Goal: Information Seeking & Learning: Check status

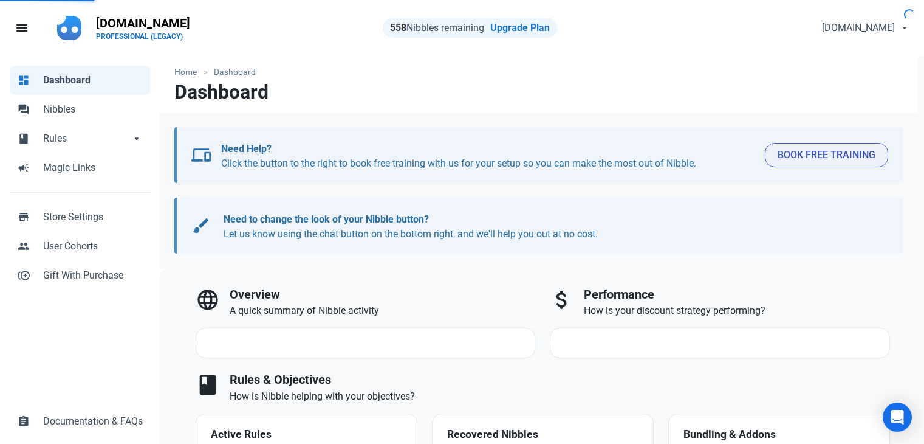
select select "7d"
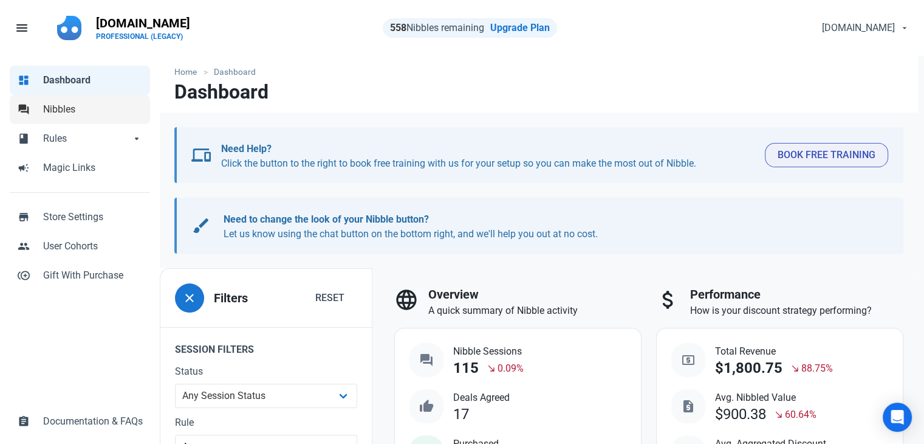
click at [92, 112] on span "Nibbles" at bounding box center [93, 109] width 100 height 15
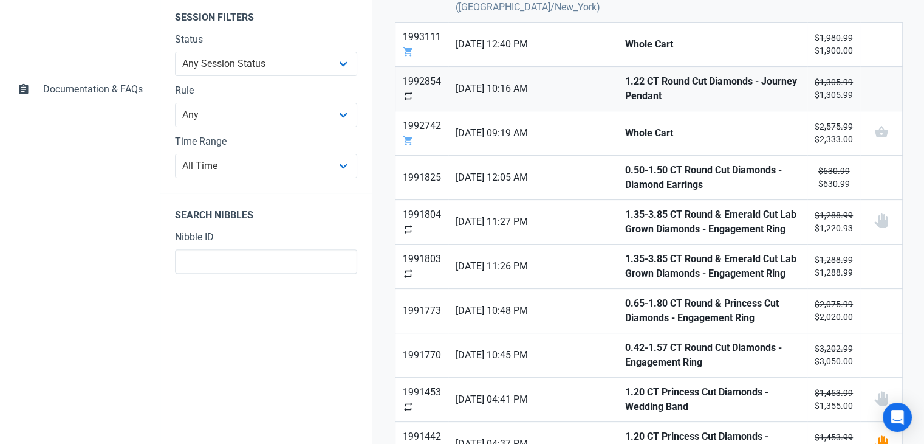
scroll to position [304, 0]
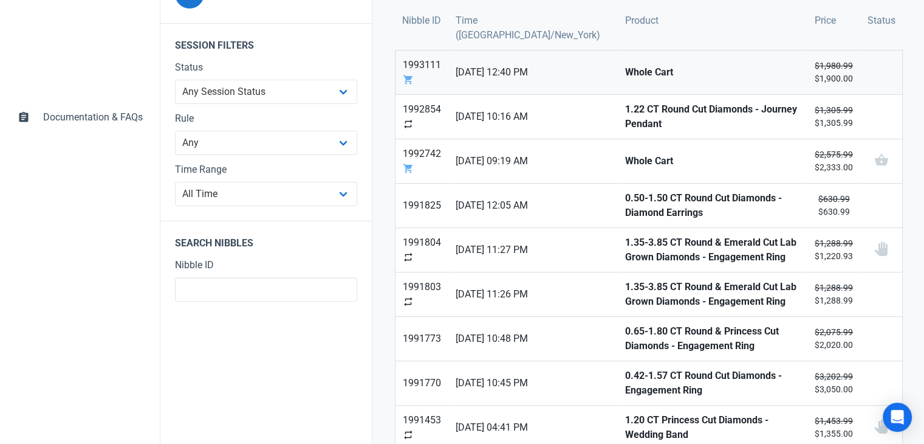
click at [625, 78] on strong "Whole Cart" at bounding box center [712, 72] width 175 height 15
click at [625, 110] on strong "1.22 CT Round Cut Diamonds - Journey Pendant" at bounding box center [712, 116] width 175 height 29
click at [618, 149] on link "Whole Cart" at bounding box center [713, 161] width 190 height 44
click at [618, 188] on link "0.50-1.50 CT Round Cut Diamonds - Diamond Earrings" at bounding box center [713, 206] width 190 height 44
click at [625, 242] on strong "1.35-3.85 CT Round & Emerald Cut Lab Grown Diamonds - Engagement Ring" at bounding box center [712, 249] width 175 height 29
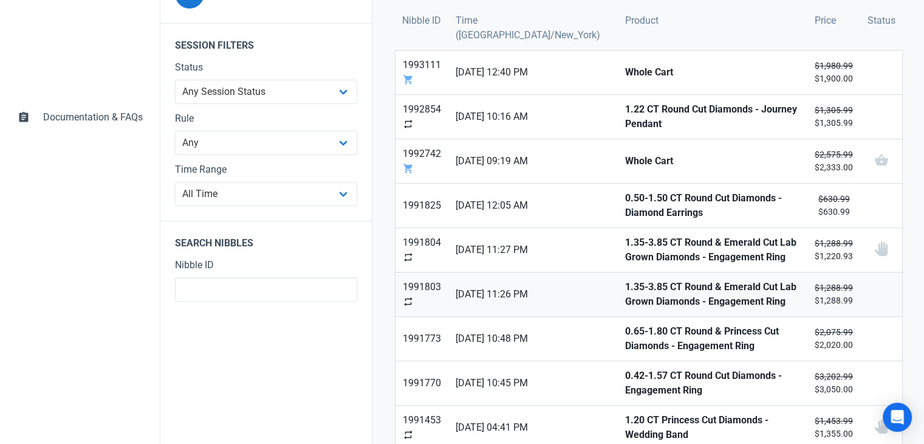
click at [625, 295] on strong "1.35-3.85 CT Round & Emerald Cut Lab Grown Diamonds - Engagement Ring" at bounding box center [712, 294] width 175 height 29
click at [625, 334] on strong "0.65-1.80 CT Round & Princess Cut Diamonds - Engagement Ring" at bounding box center [712, 338] width 175 height 29
click at [625, 376] on strong "0.42-1.57 CT Round Cut Diamonds - Engagement Ring" at bounding box center [712, 382] width 175 height 29
click at [625, 420] on strong "1.20 CT Princess Cut Diamonds - Wedding Band" at bounding box center [712, 427] width 175 height 29
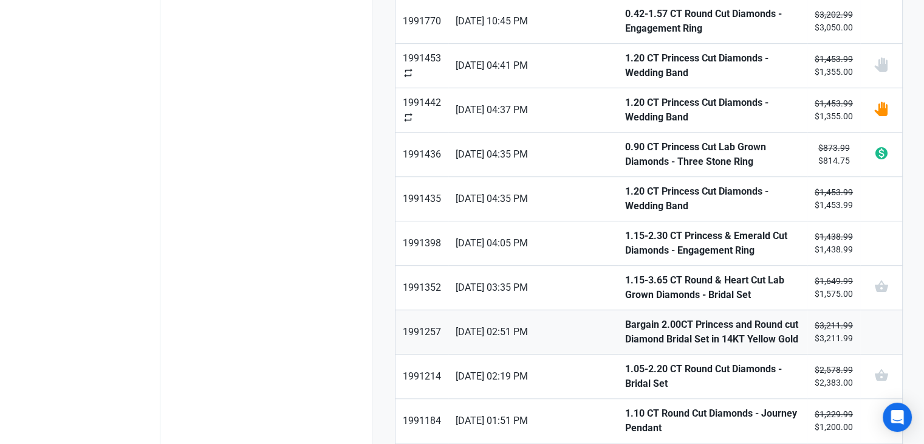
scroll to position [669, 0]
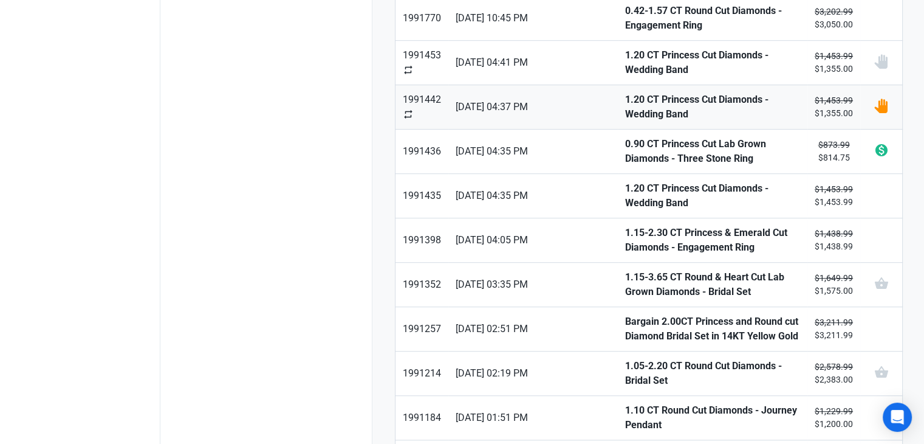
click at [625, 102] on strong "1.20 CT Princess Cut Diamonds - Wedding Band" at bounding box center [712, 106] width 175 height 29
click at [625, 146] on strong "0.90 CT Princess Cut Lab Grown Diamonds - Three Stone Ring" at bounding box center [712, 151] width 175 height 29
click at [625, 197] on strong "1.20 CT Princess Cut Diamonds - Wedding Band" at bounding box center [712, 195] width 175 height 29
click at [618, 218] on link "1.15-2.30 CT Princess & Emerald Cut Diamonds - Engagement Ring" at bounding box center [713, 240] width 190 height 44
click at [625, 274] on strong "1.15-3.65 CT Round & Heart Cut Lab Grown Diamonds - Bridal Set" at bounding box center [712, 284] width 175 height 29
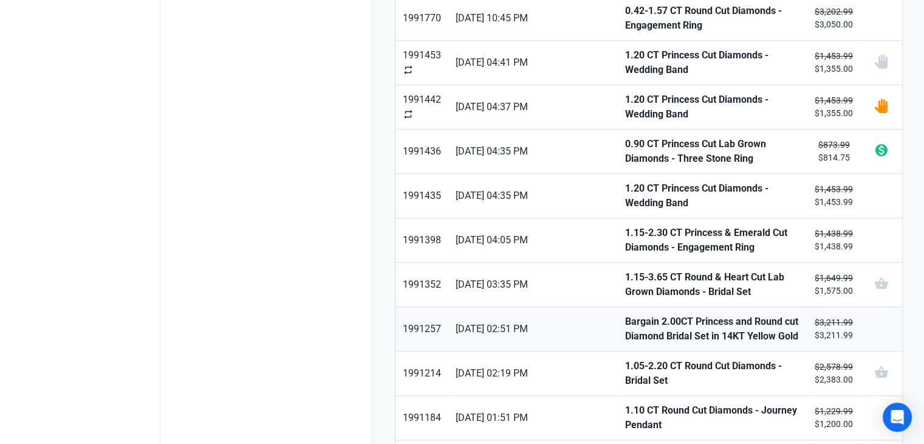
click at [625, 327] on strong "Bargain 2.00CT Princess and Round cut Diamond Bridal Set in 14KT Yellow Gold" at bounding box center [712, 328] width 175 height 29
click at [627, 373] on link "1.05-2.20 CT Round Cut Diamonds - Bridal Set" at bounding box center [713, 373] width 190 height 44
click at [630, 416] on link "1.10 CT Round Cut Diamonds - Journey Pendant" at bounding box center [713, 418] width 190 height 44
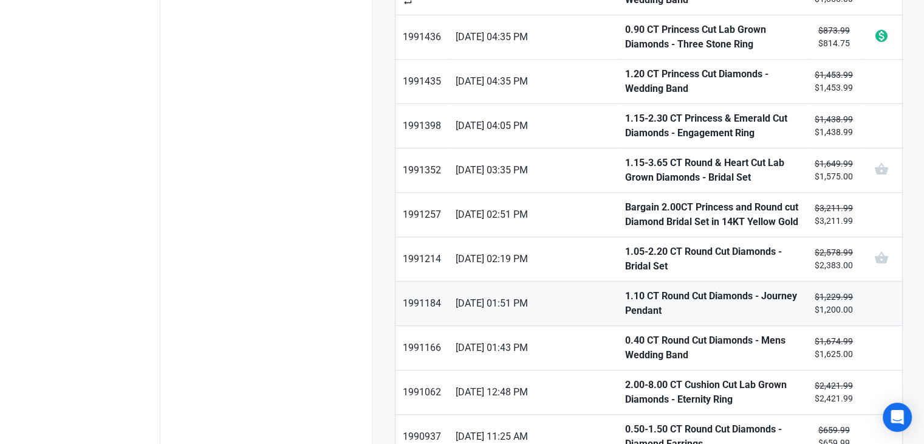
scroll to position [790, 0]
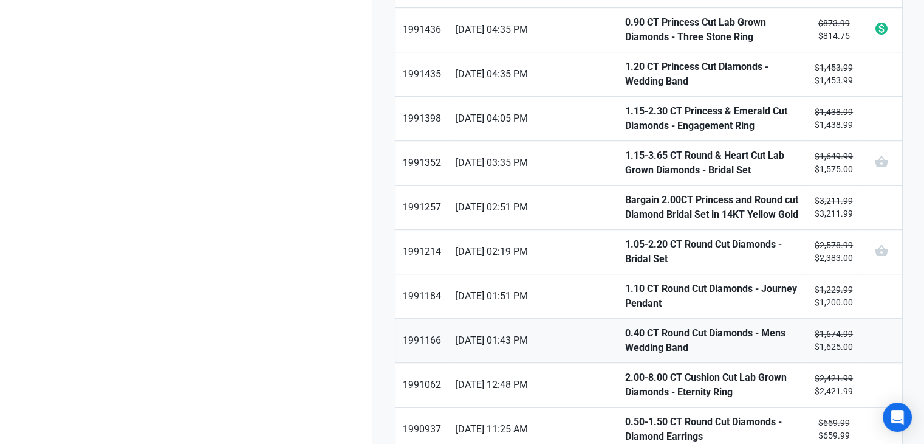
click at [625, 328] on strong "0.40 CT Round Cut Diamonds - Mens Wedding Band" at bounding box center [712, 340] width 175 height 29
click at [625, 370] on strong "2.00-8.00 CT Cushion Cut Lab Grown Diamonds - Eternity Ring" at bounding box center [712, 384] width 175 height 29
click at [625, 418] on strong "0.50-1.50 CT Round Cut Diamonds - Diamond Earrings" at bounding box center [712, 429] width 175 height 29
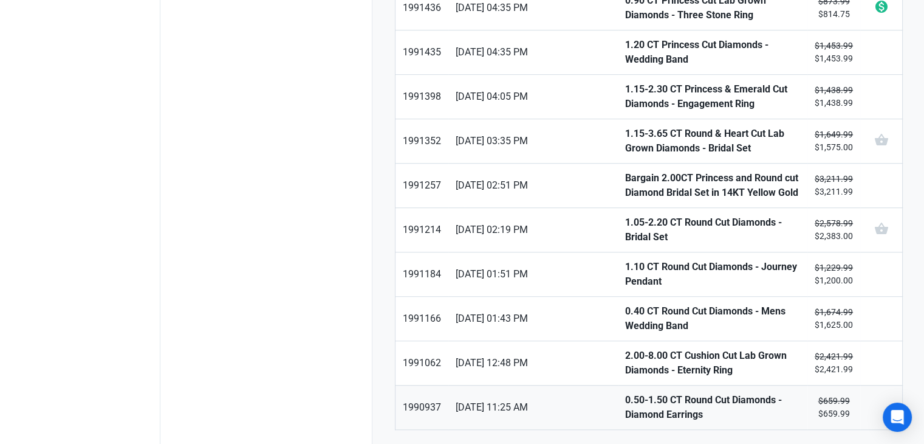
scroll to position [832, 0]
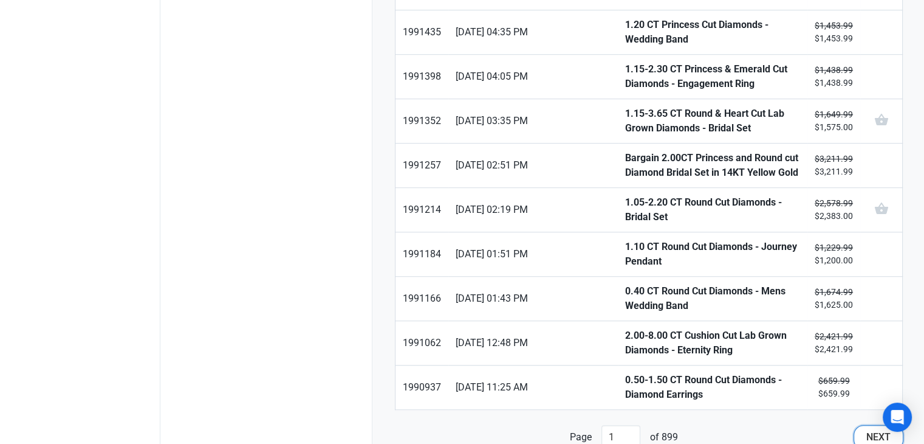
click at [858, 425] on button "Next" at bounding box center [879, 437] width 50 height 24
type input "2"
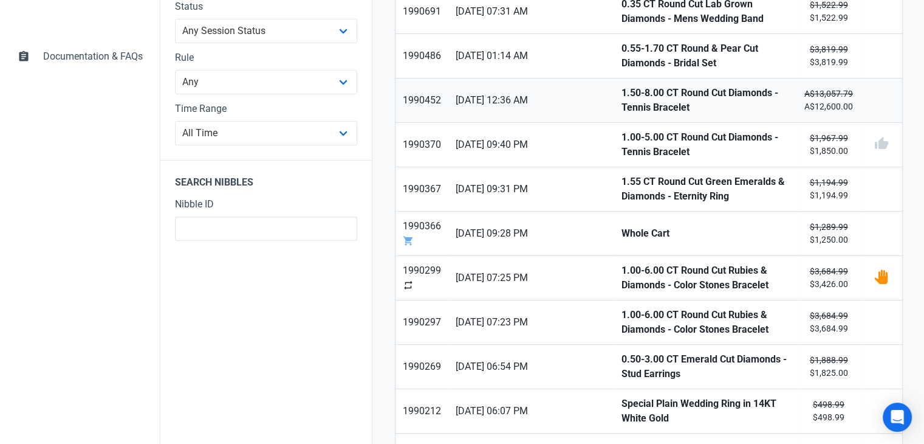
scroll to position [304, 0]
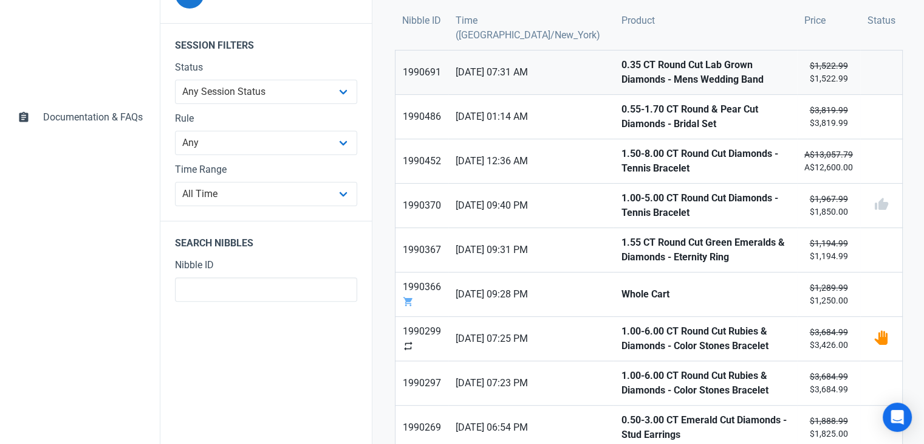
click at [621, 74] on strong "0.35 CT Round Cut Lab Grown Diamonds - Mens Wedding Band" at bounding box center [705, 72] width 169 height 29
click at [621, 109] on strong "0.55-1.70 CT Round & Pear Cut Diamonds - Bridal Set" at bounding box center [705, 116] width 169 height 29
click at [621, 156] on strong "1.50-8.00 CT Round Cut Diamonds - Tennis Bracelet" at bounding box center [705, 160] width 169 height 29
click at [621, 200] on strong "1.00-5.00 CT Round Cut Diamonds - Tennis Bracelet" at bounding box center [705, 205] width 169 height 29
click at [621, 243] on strong "1.55 CT Round Cut Green Emeralds & Diamonds - Eternity Ring" at bounding box center [705, 249] width 169 height 29
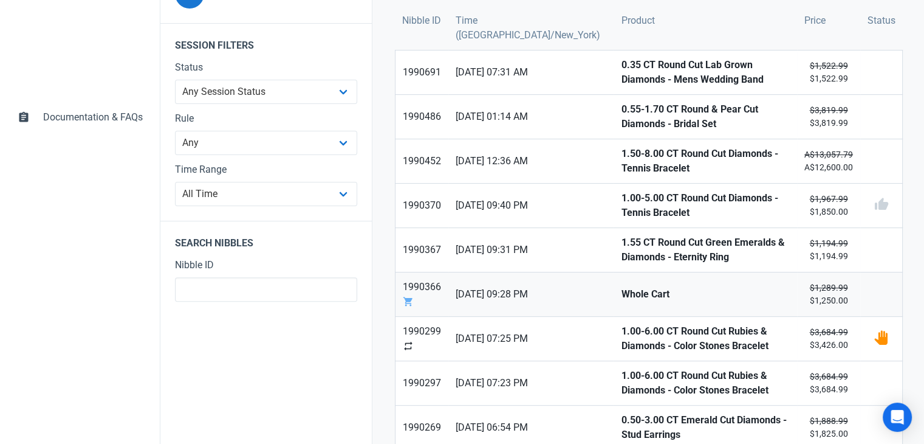
click at [621, 295] on strong "Whole Cart" at bounding box center [705, 294] width 169 height 15
click at [621, 346] on strong "1.00-6.00 CT Round Cut Rubies & Diamonds - Color Stones Bracelet" at bounding box center [705, 338] width 169 height 29
click at [621, 390] on strong "1.00-6.00 CT Round Cut Rubies & Diamonds - Color Stones Bracelet" at bounding box center [705, 382] width 169 height 29
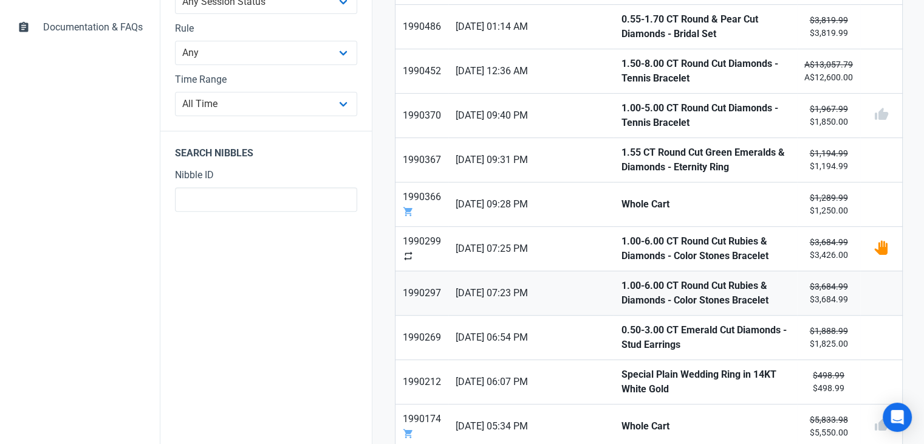
scroll to position [425, 0]
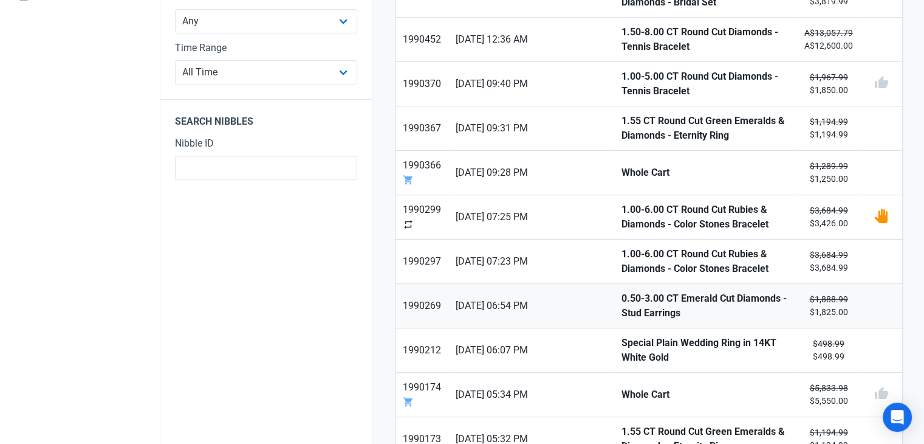
click at [621, 294] on strong "0.50-3.00 CT Emerald Cut Diamonds - Stud Earrings" at bounding box center [705, 305] width 169 height 29
click at [614, 355] on link "Special Plain Wedding Ring in 14KT White Gold" at bounding box center [706, 350] width 184 height 44
click at [621, 393] on strong "Whole Cart" at bounding box center [705, 394] width 169 height 15
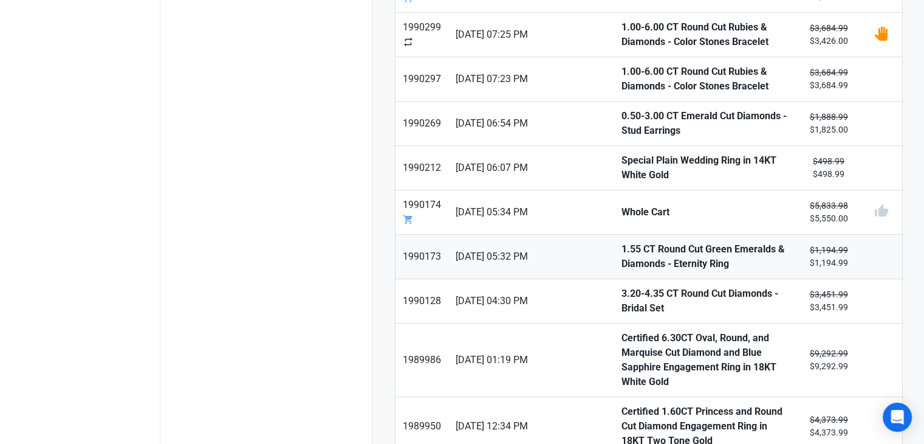
click at [621, 249] on strong "1.55 CT Round Cut Green Emeralds & Diamonds - Eternity Ring" at bounding box center [705, 256] width 169 height 29
click at [621, 292] on strong "3.20-4.35 CT Round Cut Diamonds - Bridal Set" at bounding box center [705, 300] width 169 height 29
click at [621, 331] on strong "Certified 6.30CT Oval, Round, and Marquise Cut Diamond and Blue Sapphire Engage…" at bounding box center [705, 360] width 169 height 58
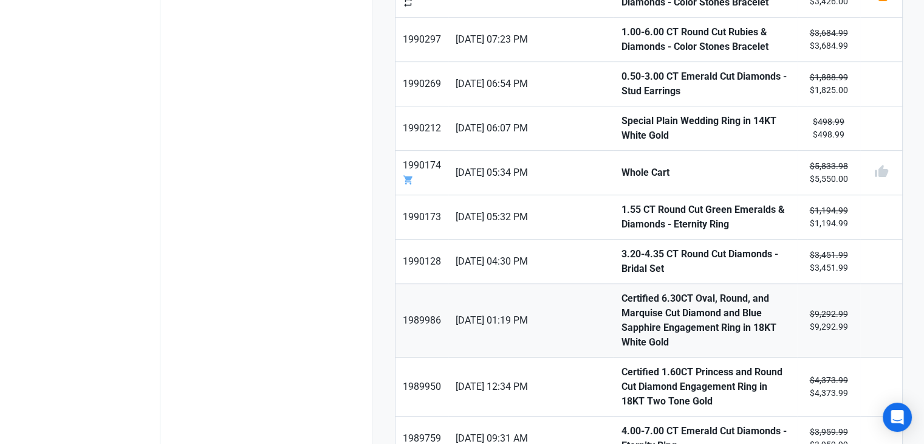
scroll to position [729, 0]
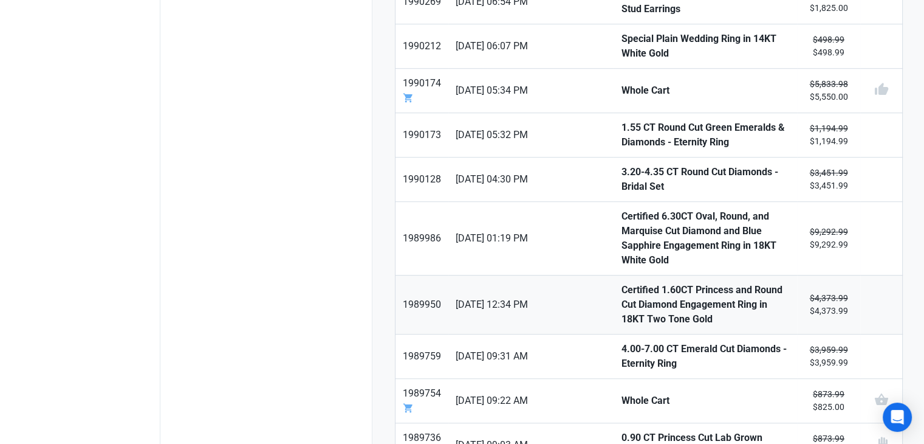
click at [621, 283] on strong "Certified 1.60CT Princess and Round Cut Diamond Engagement Ring in 18KT Two Ton…" at bounding box center [705, 305] width 169 height 44
click at [621, 342] on strong "4.00-7.00 CT Emerald Cut Diamonds - Eternity Ring" at bounding box center [705, 356] width 169 height 29
click at [614, 379] on link "Whole Cart" at bounding box center [706, 401] width 184 height 44
click at [621, 430] on strong "0.90 CT Princess Cut Lab Grown Diamonds - Three Stone Ring" at bounding box center [705, 444] width 169 height 29
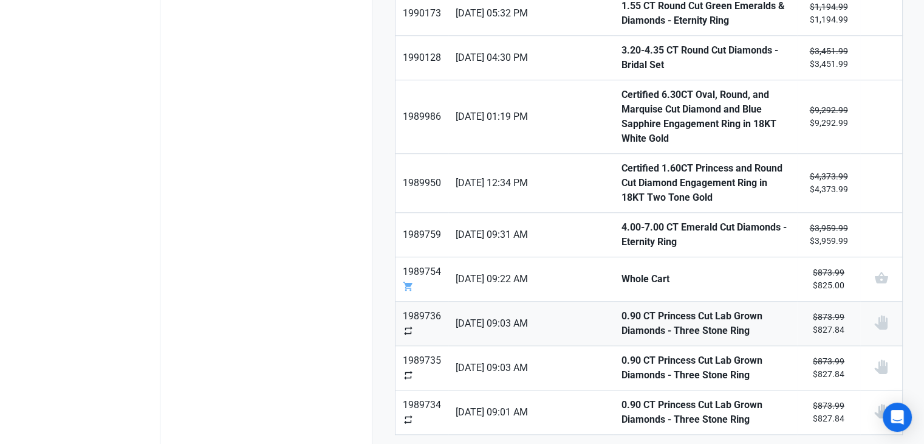
scroll to position [854, 0]
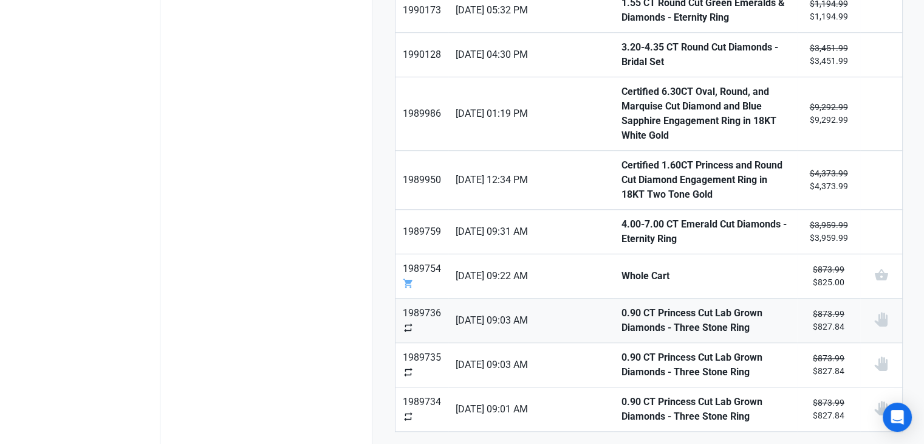
click at [621, 306] on strong "0.90 CT Princess Cut Lab Grown Diamonds - Three Stone Ring" at bounding box center [705, 320] width 169 height 29
click at [621, 350] on strong "0.90 CT Princess Cut Lab Grown Diamonds - Three Stone Ring" at bounding box center [705, 364] width 169 height 29
click at [621, 394] on strong "0.90 CT Princess Cut Lab Grown Diamonds - Three Stone Ring" at bounding box center [705, 408] width 169 height 29
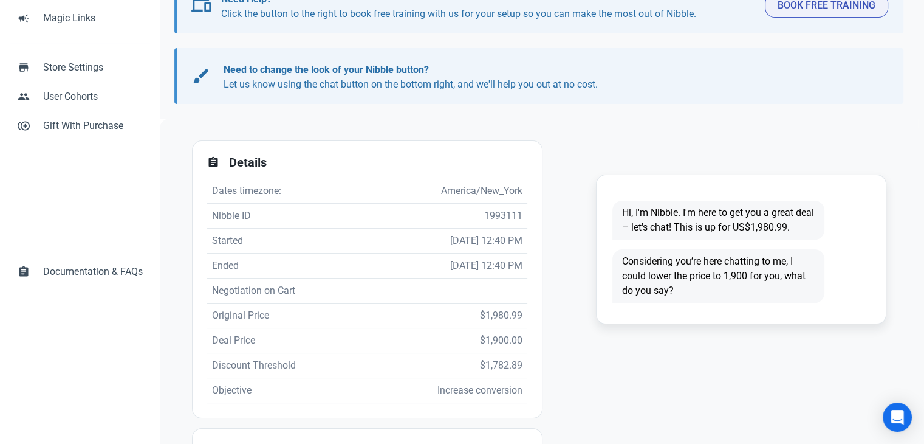
scroll to position [233, 0]
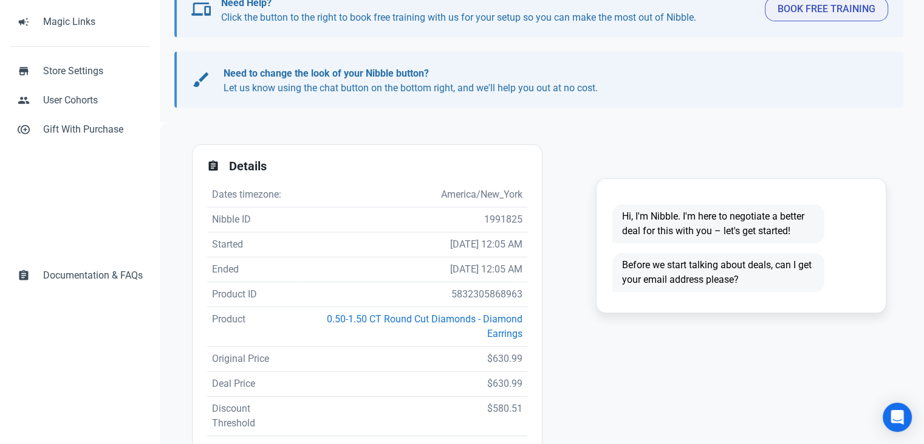
scroll to position [304, 0]
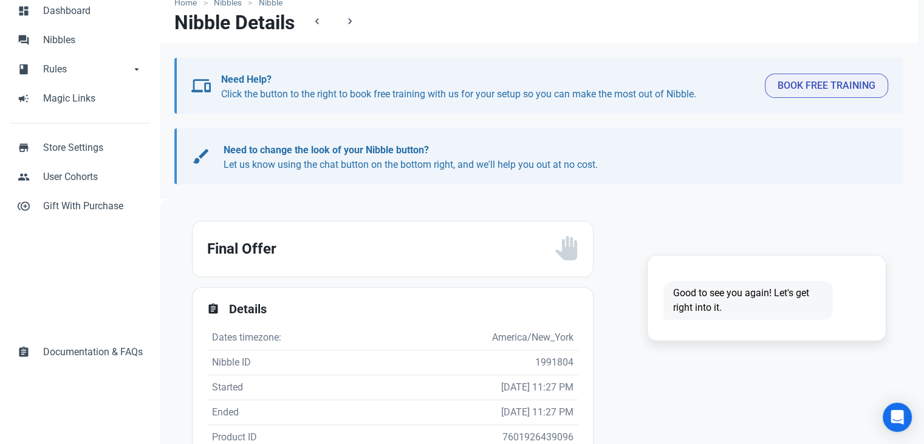
scroll to position [122, 0]
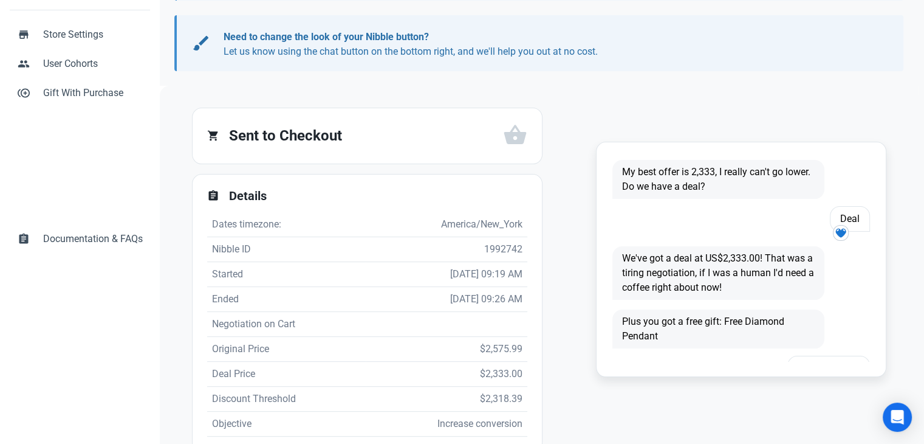
scroll to position [1324, 0]
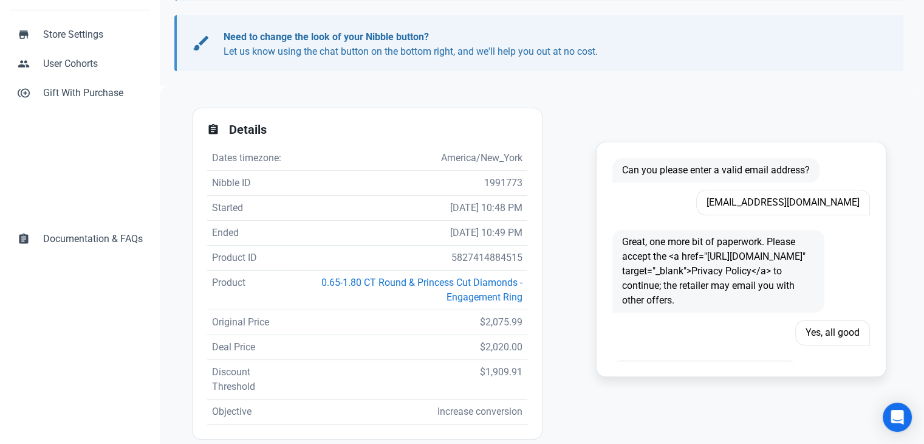
scroll to position [122, 0]
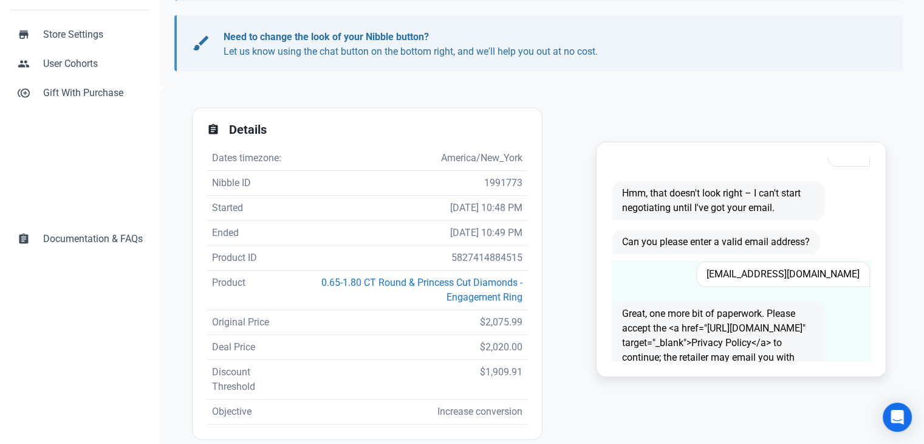
click at [757, 264] on span "[EMAIL_ADDRESS][DOMAIN_NAME]" at bounding box center [784, 274] width 174 height 26
click at [759, 270] on span "Omarevans20@yahoo.com" at bounding box center [784, 274] width 174 height 26
click at [759, 269] on span "Omarevans20@yahoo.com" at bounding box center [784, 274] width 174 height 26
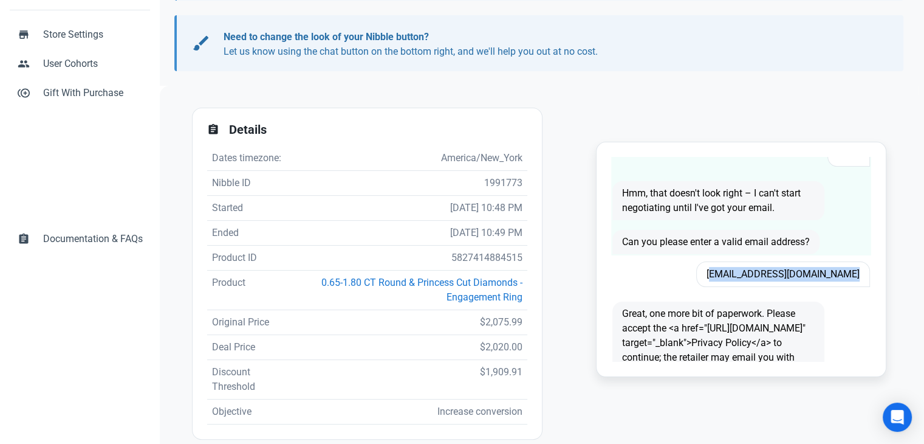
copy span "Omarevans20@yahoo.com"
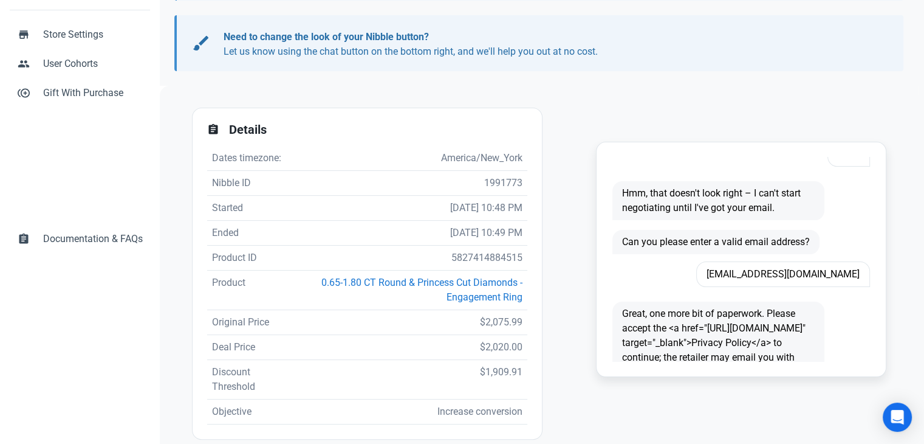
click at [479, 258] on td "5827414884515" at bounding box center [409, 258] width 238 height 25
copy td "5827414884515"
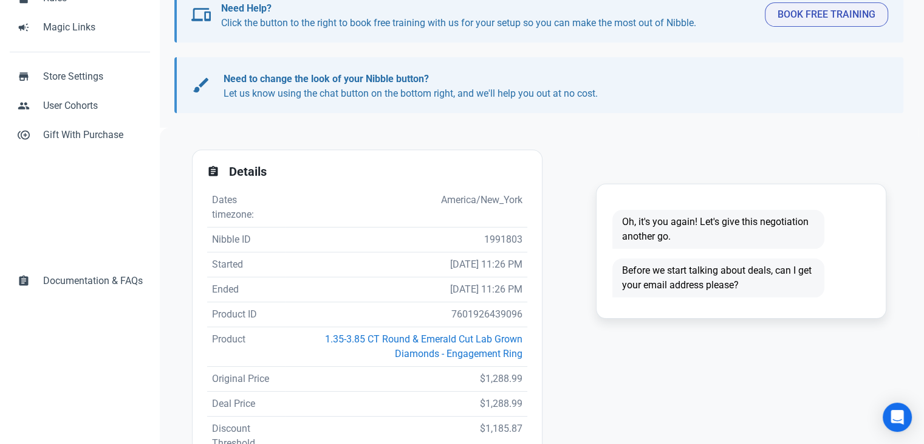
scroll to position [243, 0]
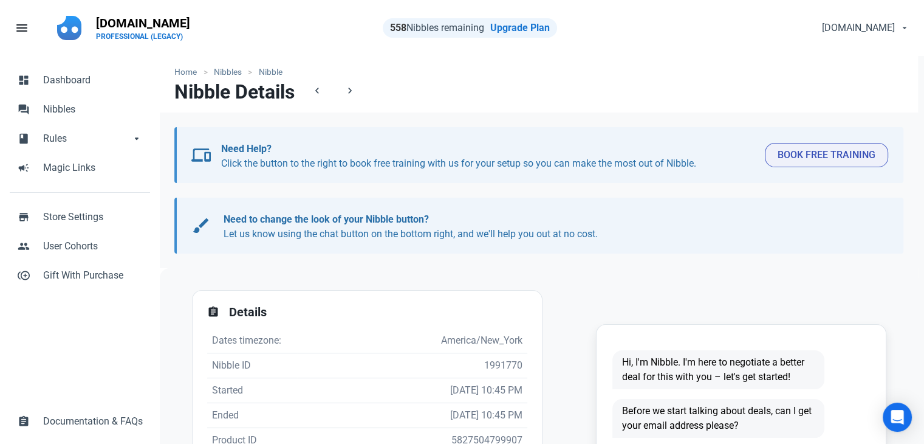
scroll to position [243, 0]
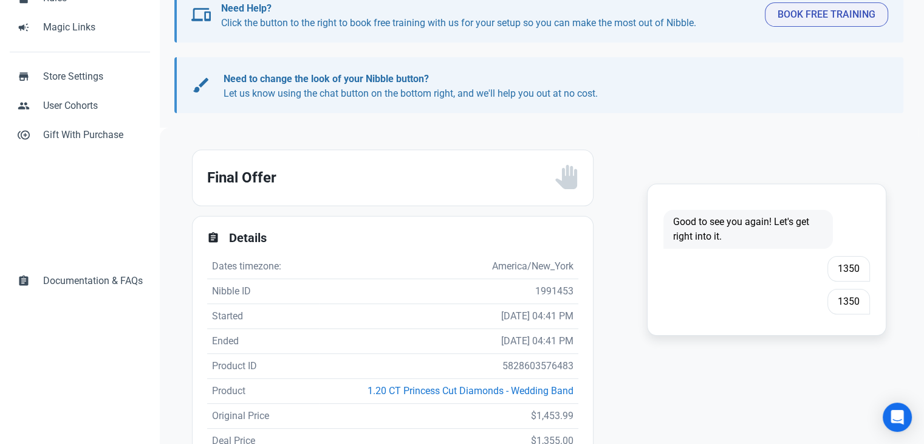
scroll to position [243, 0]
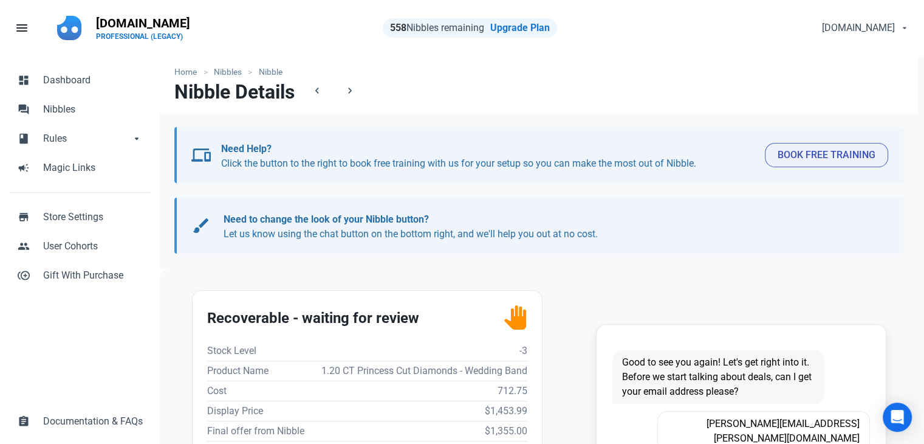
scroll to position [304, 0]
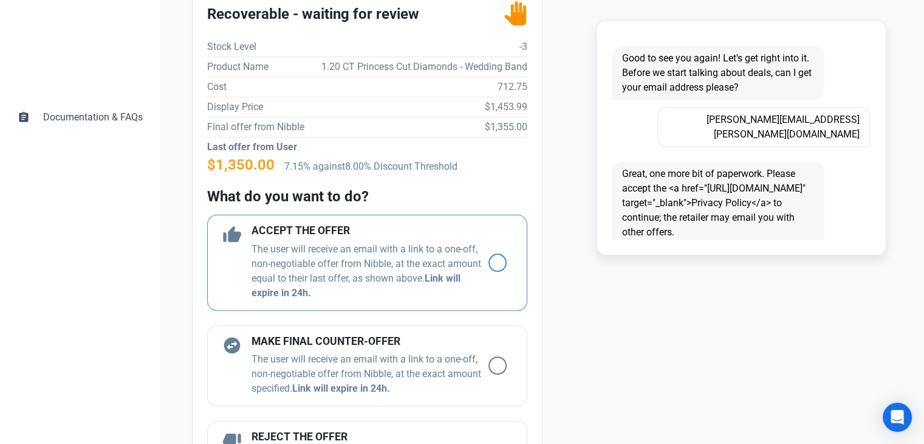
click at [489, 272] on span at bounding box center [498, 262] width 18 height 18
click at [489, 266] on input "radio" at bounding box center [493, 262] width 8 height 8
radio input "true"
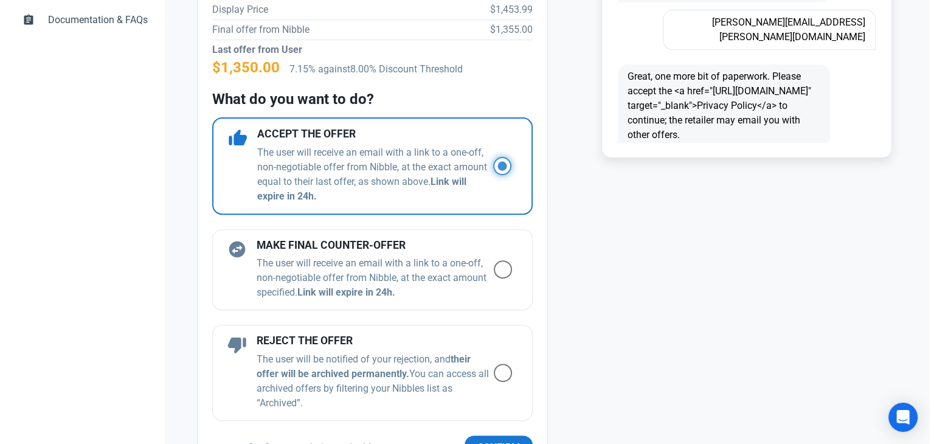
scroll to position [547, 0]
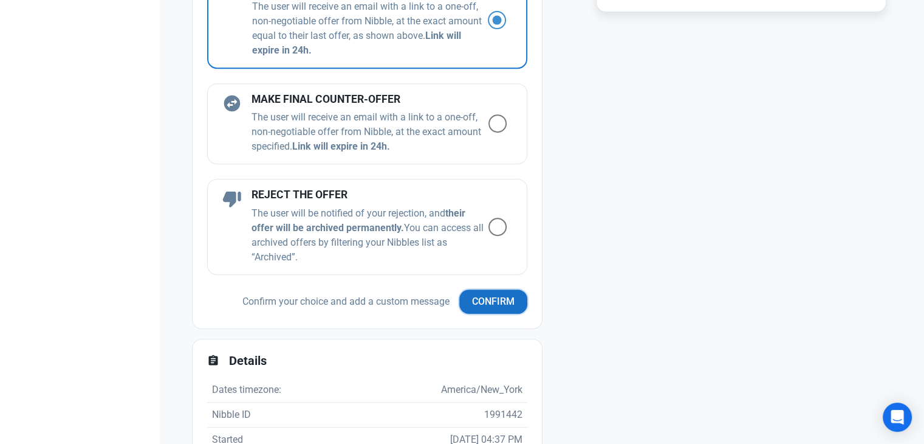
click at [478, 309] on span "Confirm" at bounding box center [493, 301] width 43 height 15
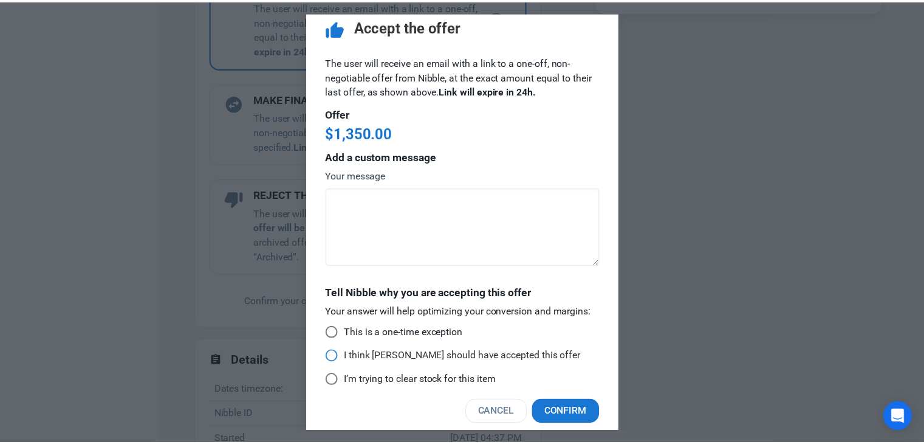
scroll to position [24, 0]
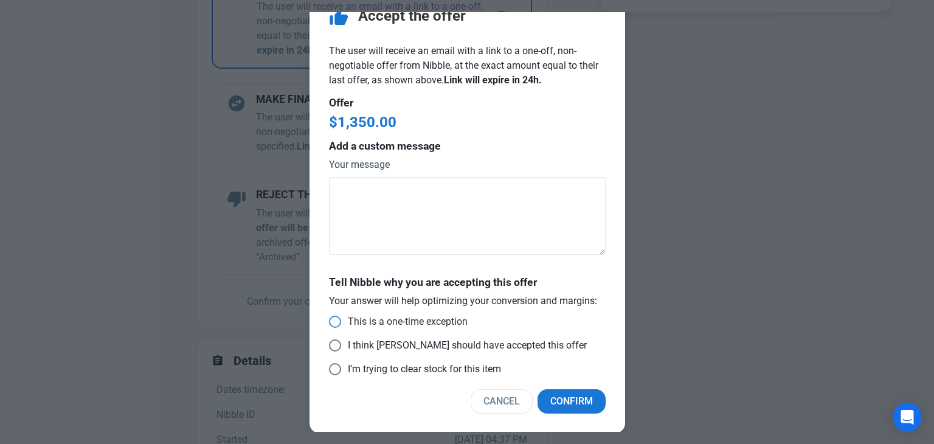
click at [396, 320] on span "This is a one-time exception" at bounding box center [404, 321] width 126 height 12
click at [337, 320] on input "This is a one-time exception" at bounding box center [333, 322] width 8 height 8
radio input "true"
click at [579, 405] on span "Confirm" at bounding box center [571, 401] width 43 height 15
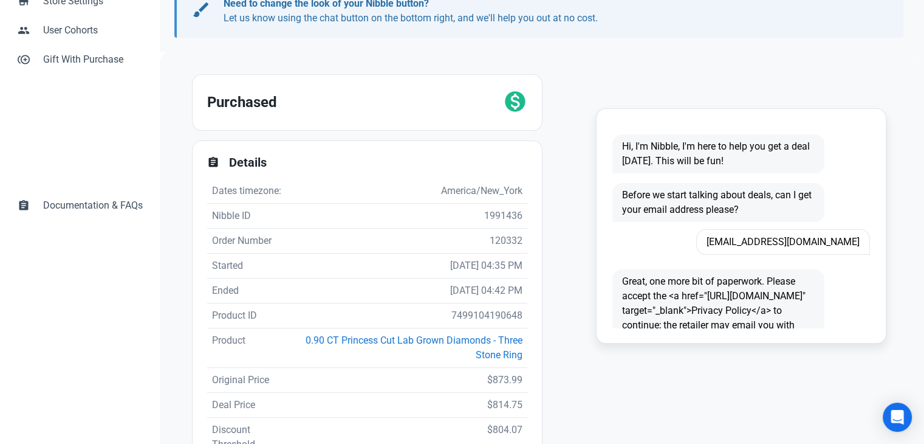
scroll to position [243, 0]
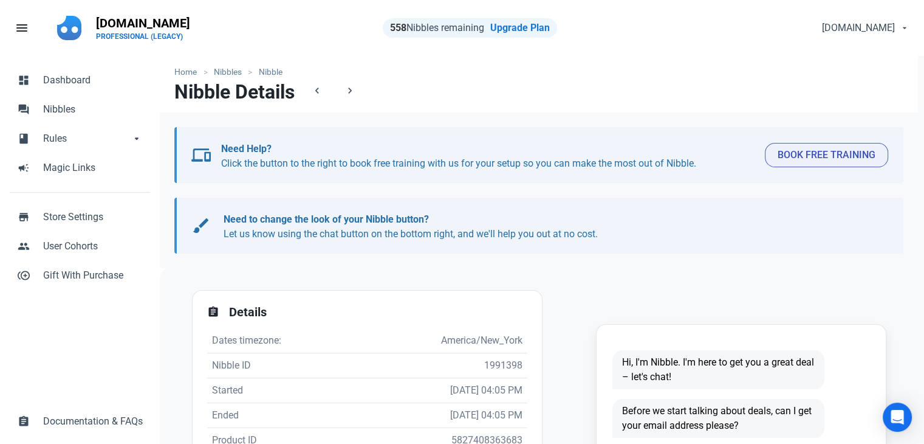
scroll to position [182, 0]
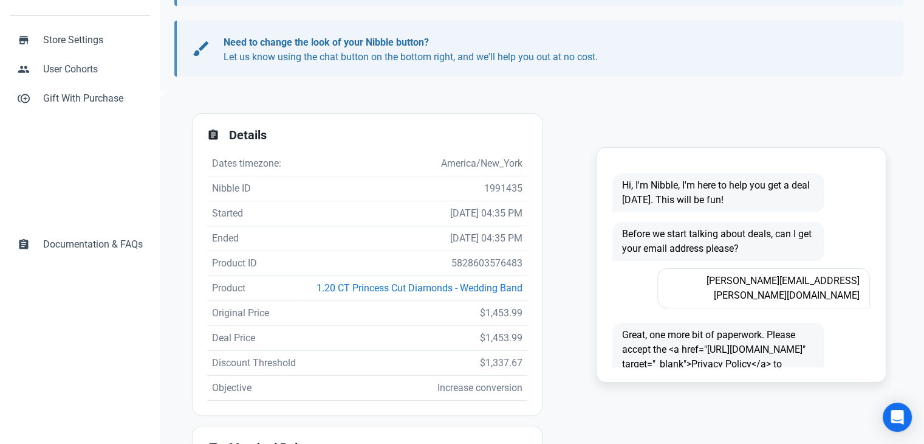
scroll to position [243, 0]
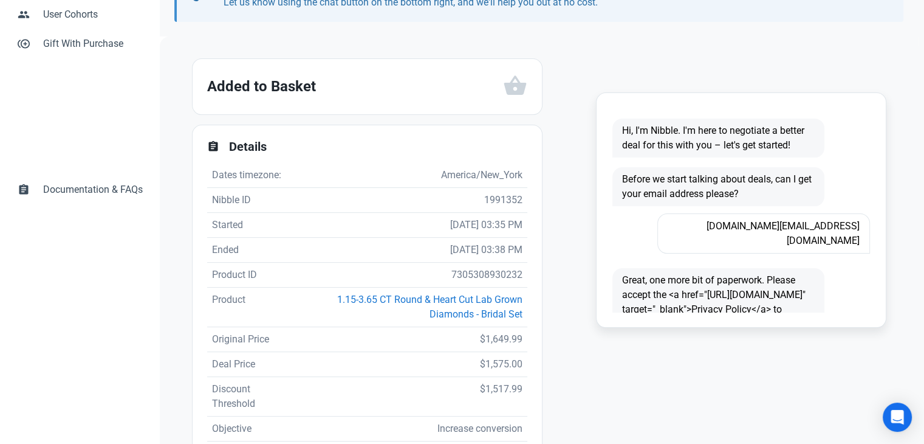
scroll to position [243, 0]
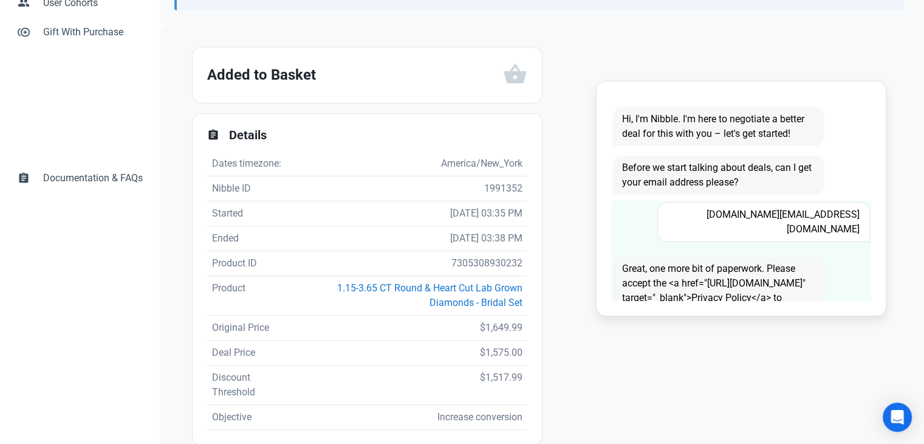
click at [799, 217] on span "Cma01.cm@gmail.com" at bounding box center [764, 222] width 212 height 40
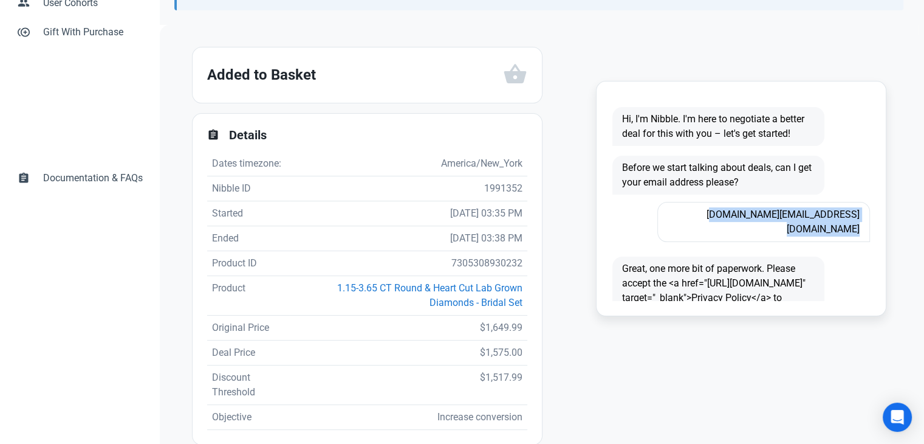
copy span "Cma01.cm@gmail.com"
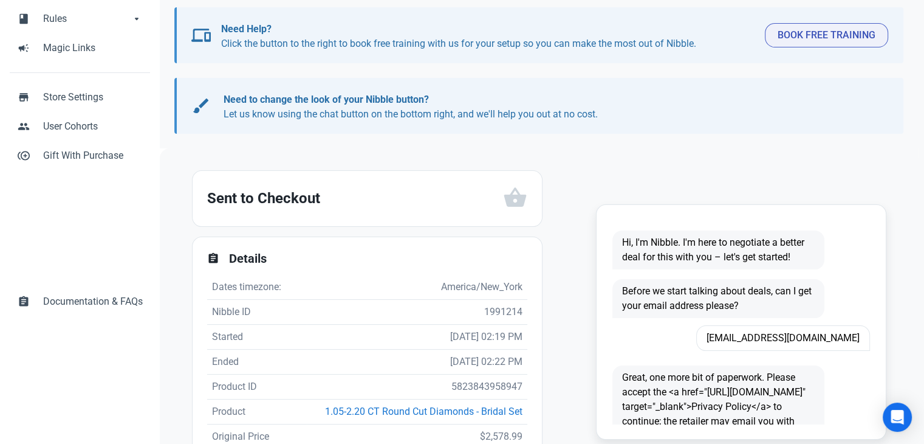
scroll to position [243, 0]
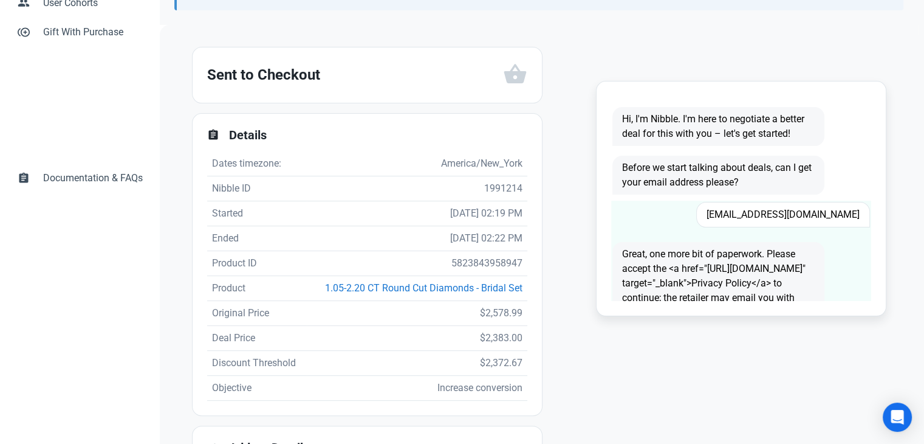
click at [773, 205] on span "[EMAIL_ADDRESS][DOMAIN_NAME]" at bounding box center [784, 215] width 174 height 26
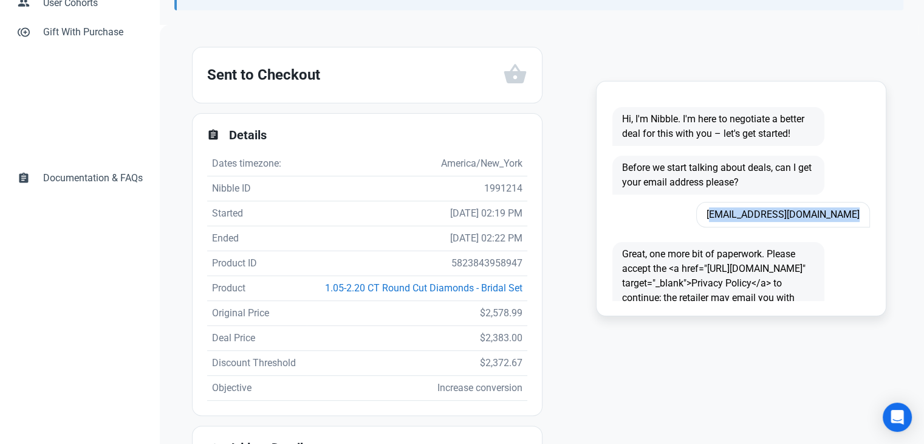
copy span "[EMAIL_ADDRESS][DOMAIN_NAME]"
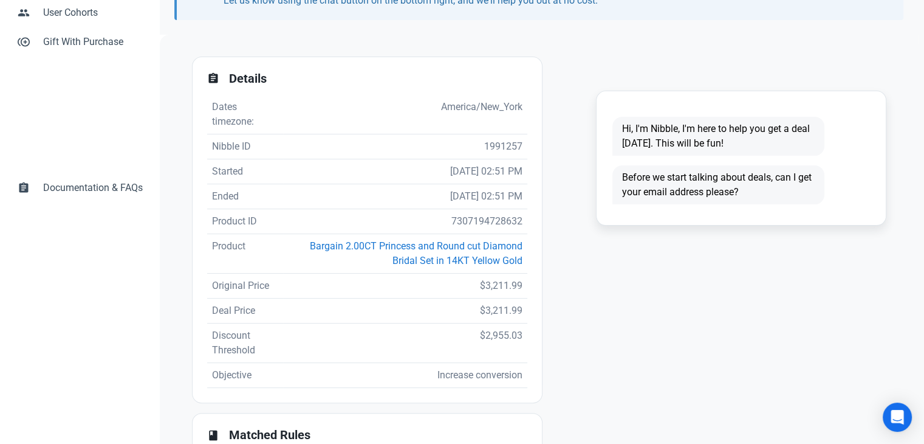
scroll to position [243, 0]
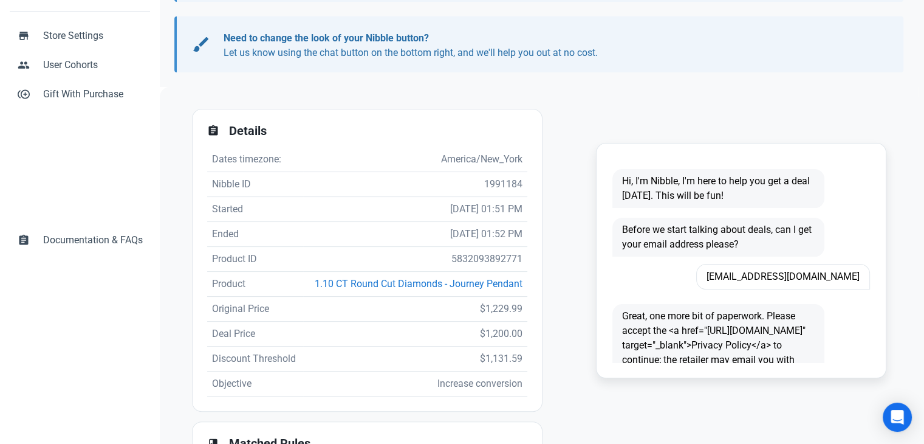
scroll to position [182, 0]
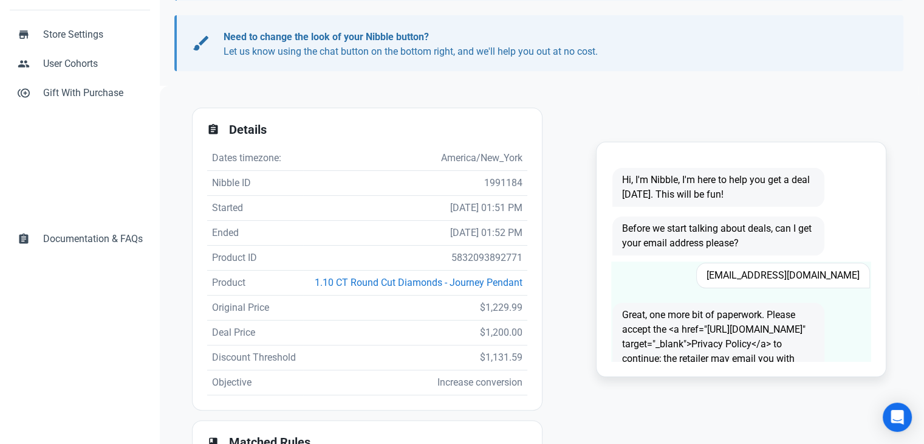
click at [793, 274] on span "[EMAIL_ADDRESS][DOMAIN_NAME]" at bounding box center [784, 276] width 174 height 26
click at [793, 275] on span "[EMAIL_ADDRESS][DOMAIN_NAME]" at bounding box center [784, 276] width 174 height 26
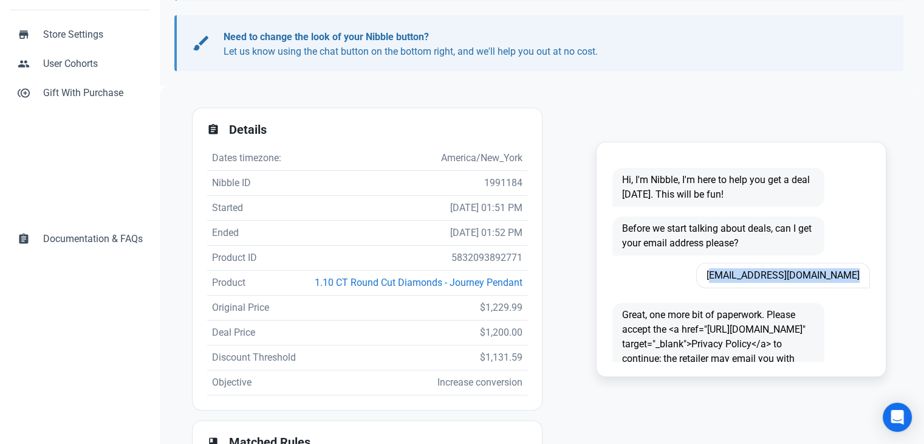
copy span "[EMAIL_ADDRESS][DOMAIN_NAME]"
click at [483, 260] on td "5832093892771" at bounding box center [415, 258] width 224 height 25
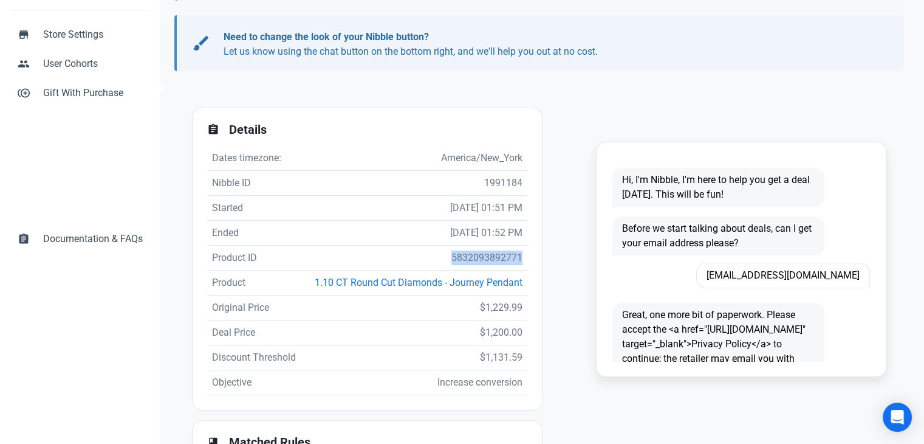
click at [483, 260] on td "5832093892771" at bounding box center [415, 258] width 224 height 25
copy td "5832093892771"
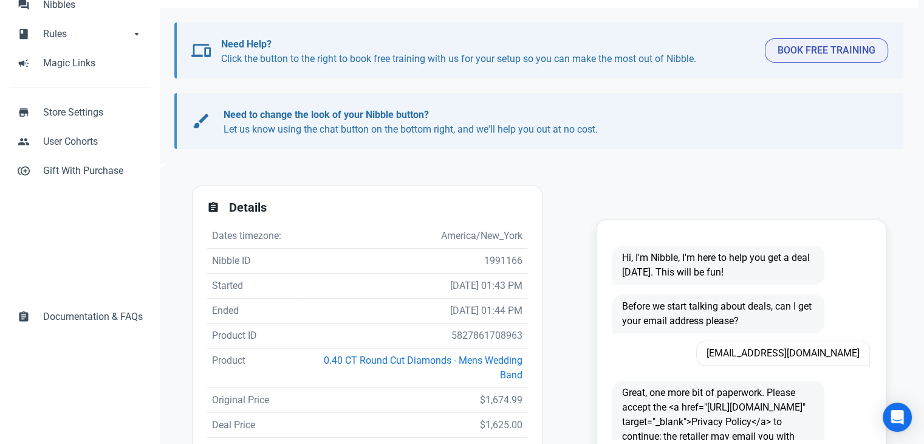
scroll to position [243, 0]
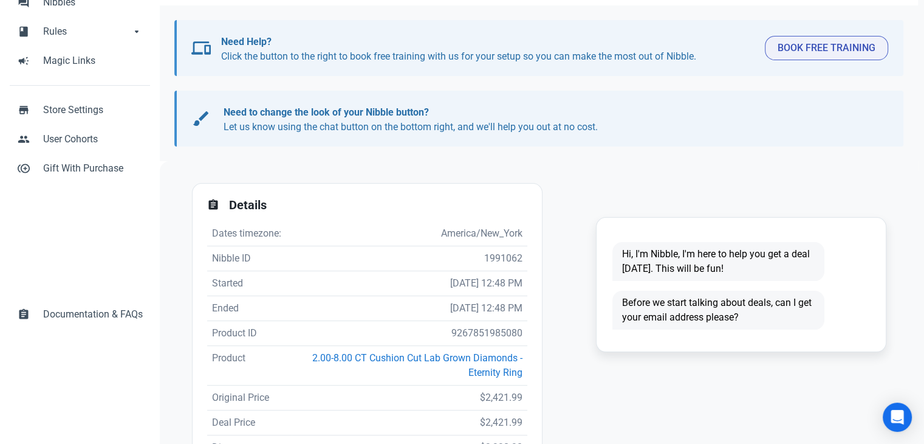
scroll to position [182, 0]
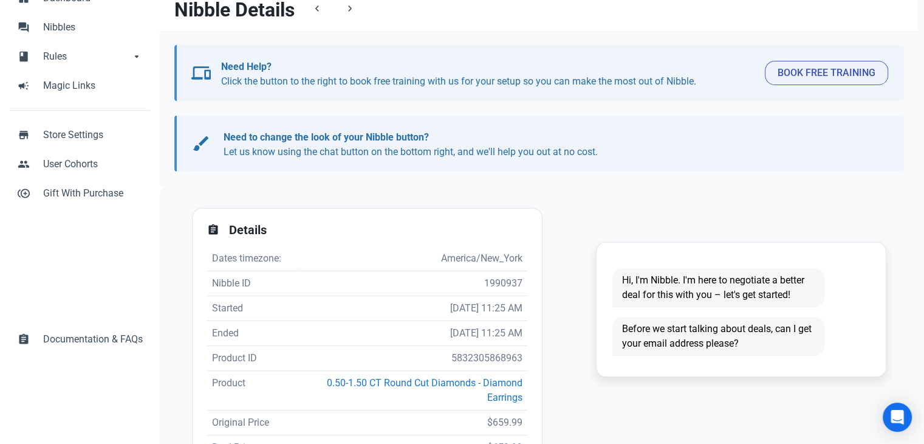
scroll to position [243, 0]
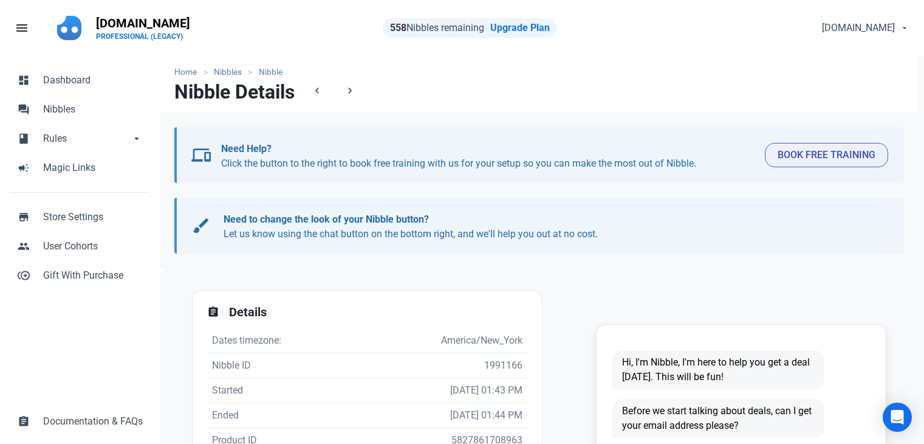
scroll to position [243, 0]
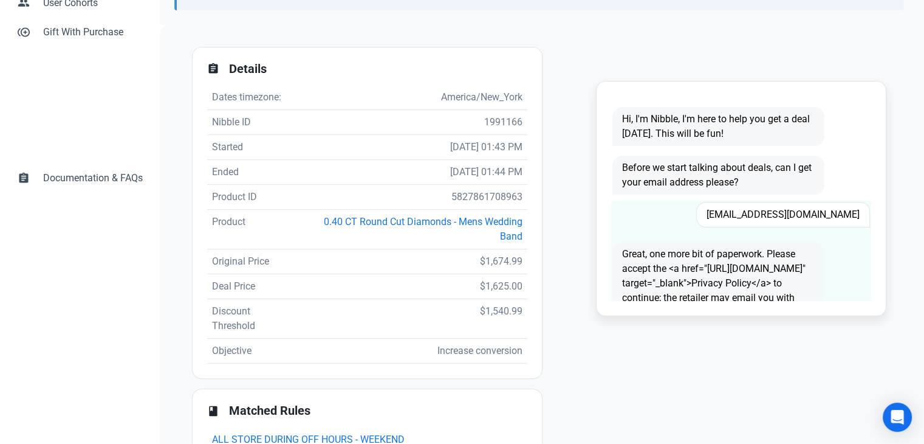
click at [802, 212] on span "[EMAIL_ADDRESS][DOMAIN_NAME]" at bounding box center [784, 215] width 174 height 26
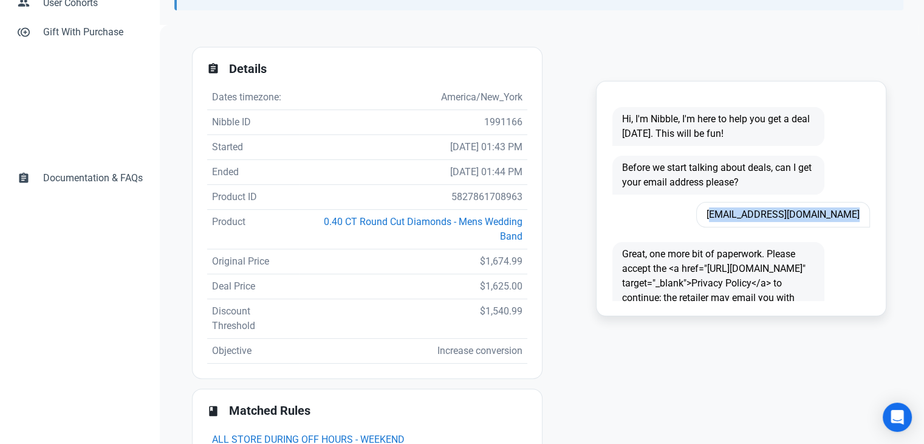
copy span "[EMAIL_ADDRESS][DOMAIN_NAME]"
click at [482, 201] on td "5827861708963" at bounding box center [413, 197] width 228 height 25
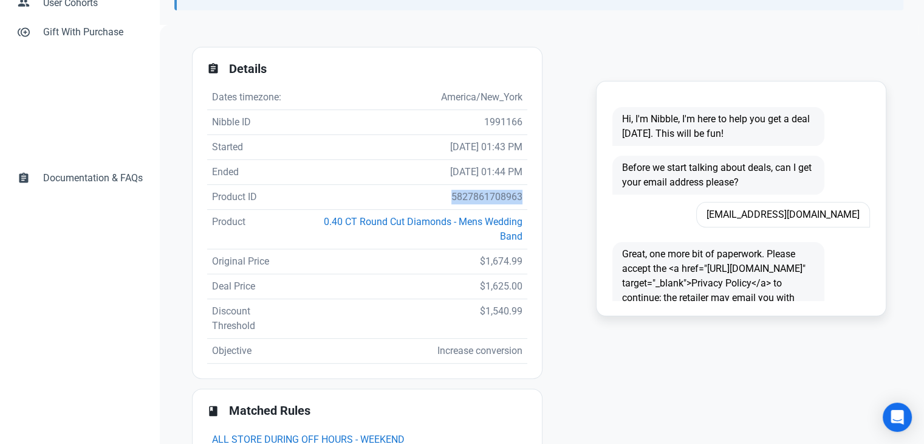
click at [482, 201] on td "5827861708963" at bounding box center [413, 197] width 228 height 25
copy td "5827861708963"
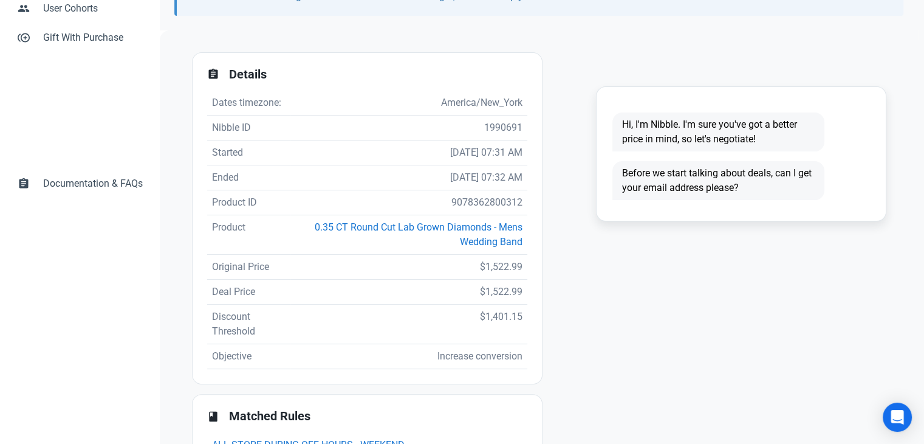
scroll to position [243, 0]
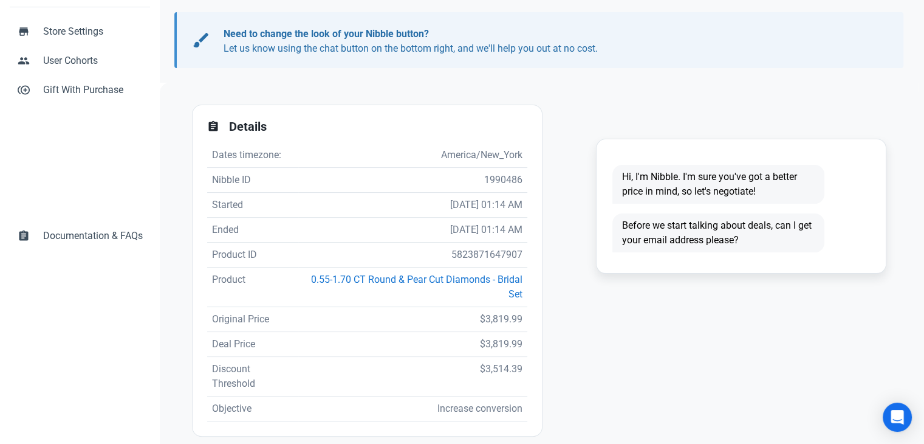
scroll to position [304, 0]
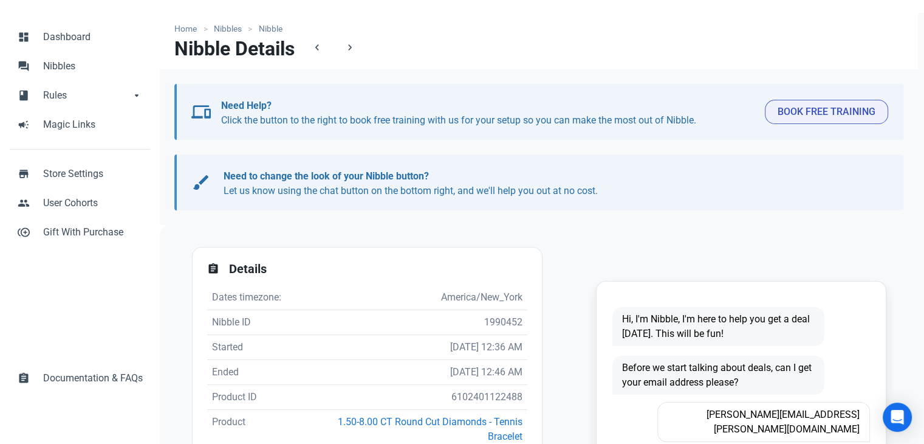
scroll to position [122, 0]
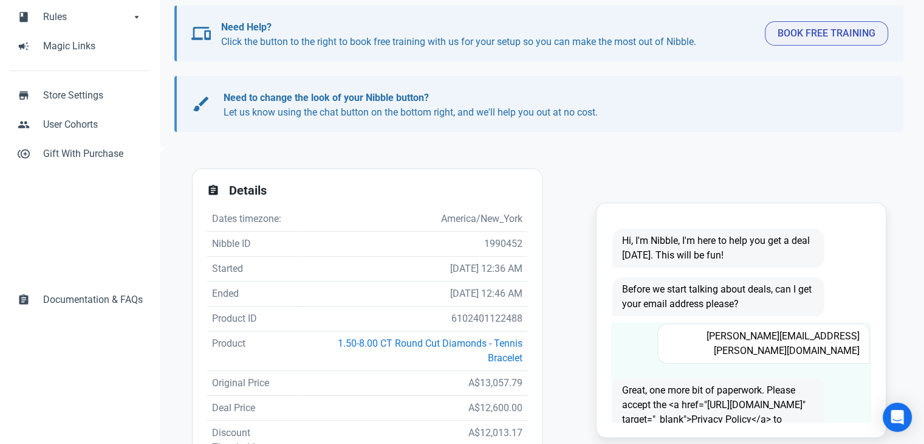
click at [787, 339] on span "[PERSON_NAME][EMAIL_ADDRESS][PERSON_NAME][DOMAIN_NAME]" at bounding box center [764, 343] width 212 height 40
click at [787, 339] on span "Fay.lea@bigpond.net.au" at bounding box center [764, 343] width 212 height 40
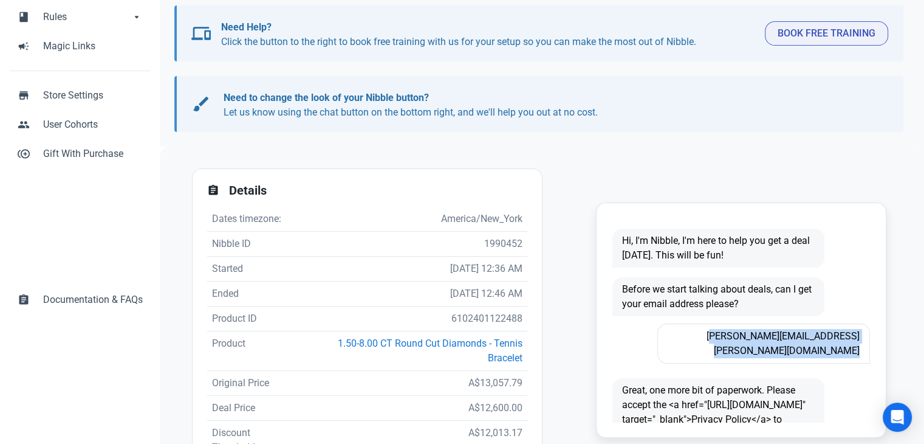
copy span "Fay.lea@bigpond.net.au"
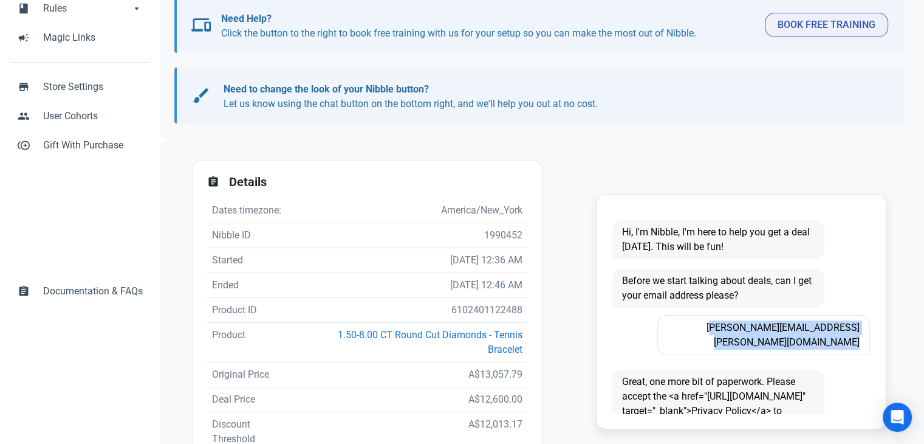
scroll to position [182, 0]
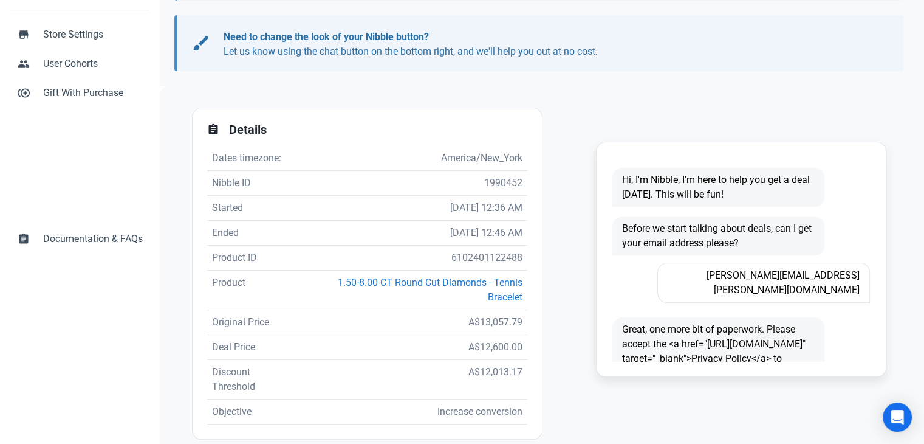
click at [490, 256] on td "6102401122488" at bounding box center [414, 258] width 228 height 25
copy td "6102401122488"
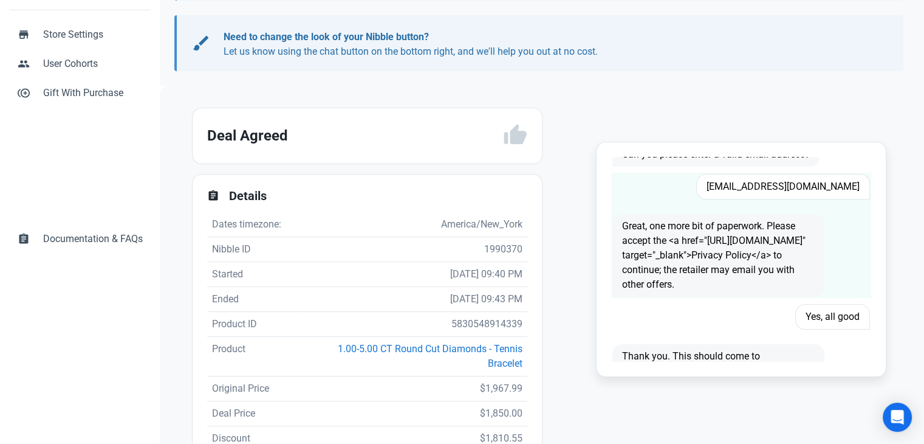
scroll to position [182, 0]
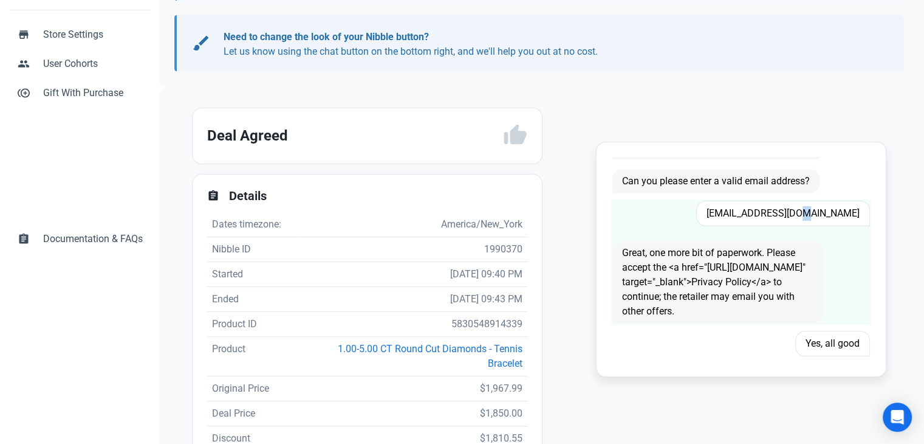
click at [805, 212] on span "[EMAIL_ADDRESS][DOMAIN_NAME]" at bounding box center [784, 214] width 174 height 26
click at [805, 212] on span "jimmymontoya7270@yahoo.com" at bounding box center [784, 214] width 174 height 26
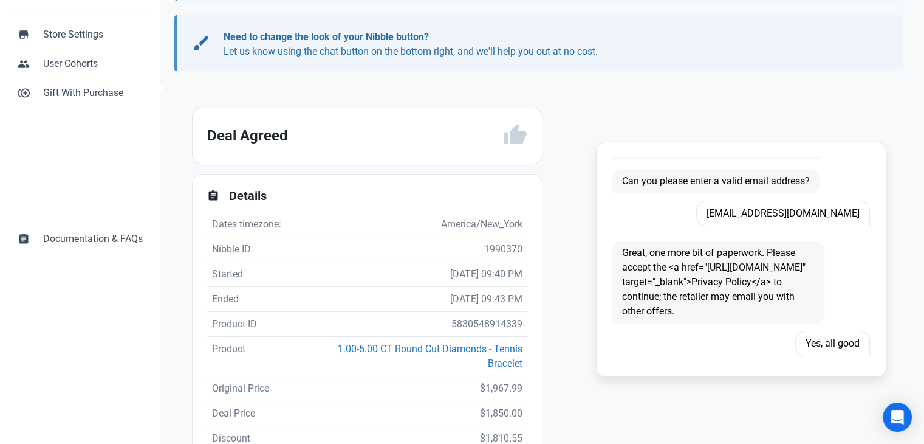
click at [486, 322] on td "5830548914339" at bounding box center [414, 324] width 228 height 25
click at [486, 321] on td "5830548914339" at bounding box center [414, 324] width 228 height 25
copy td "5830548914339"
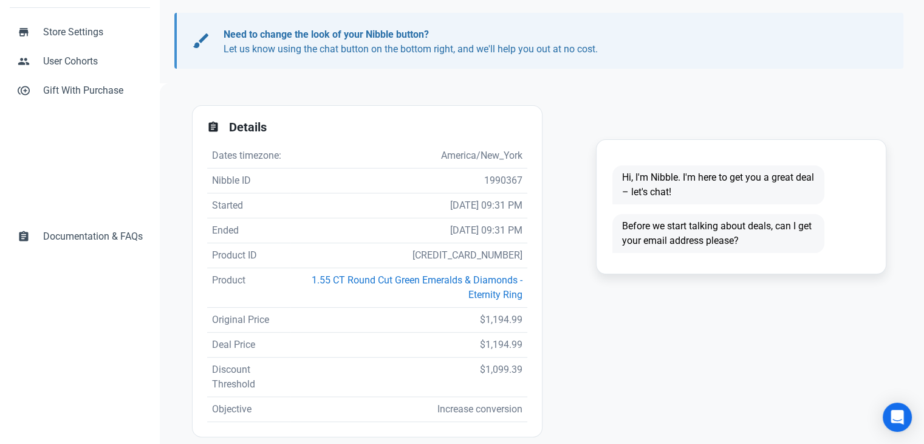
scroll to position [186, 0]
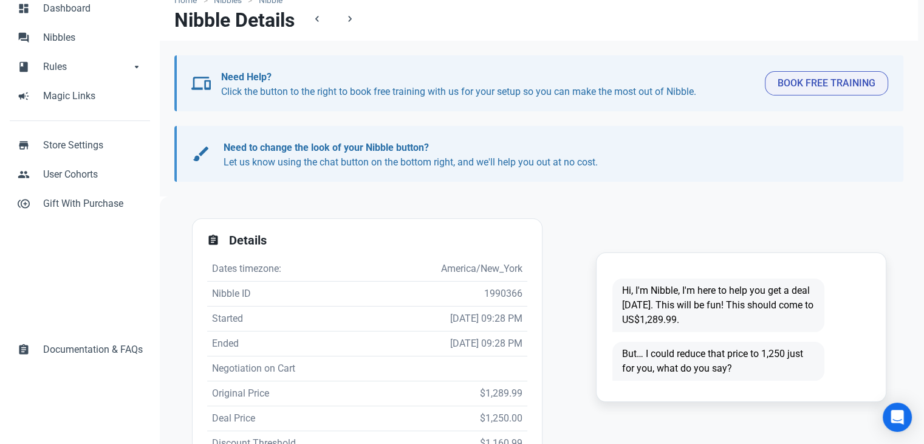
scroll to position [182, 0]
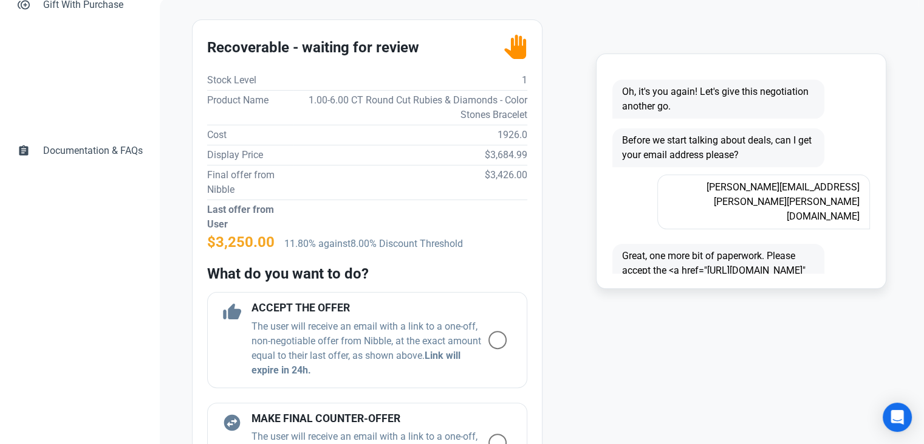
scroll to position [243, 0]
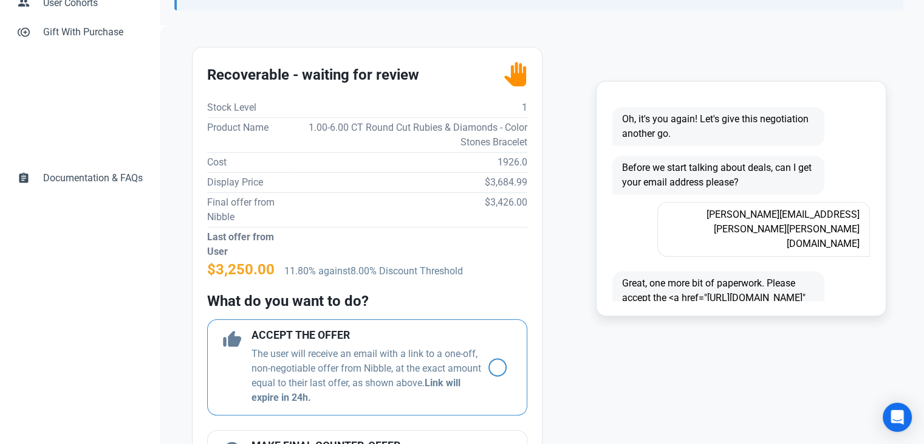
click at [489, 368] on span at bounding box center [498, 367] width 18 height 18
click at [489, 368] on input "radio" at bounding box center [493, 367] width 8 height 8
radio input "true"
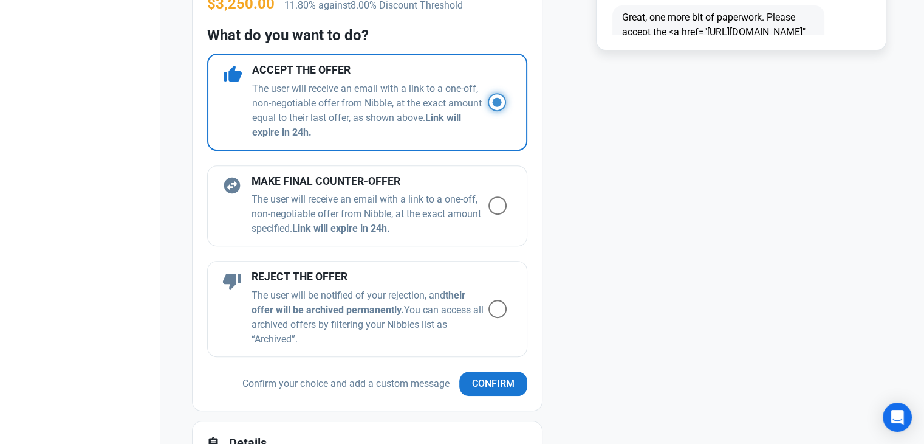
scroll to position [608, 0]
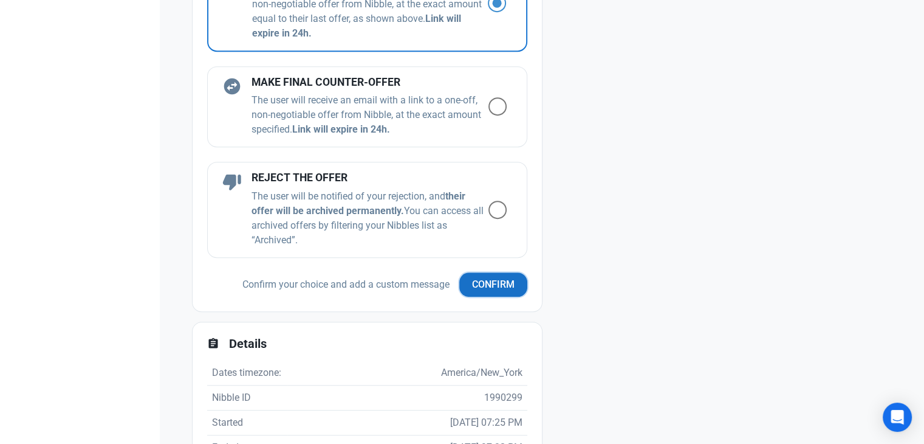
click at [495, 292] on button "Confirm" at bounding box center [493, 284] width 68 height 24
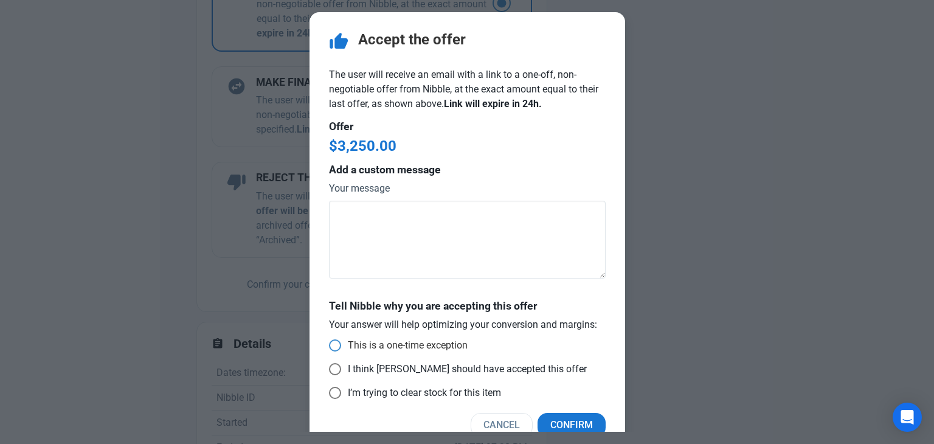
click at [413, 348] on span "This is a one-time exception" at bounding box center [404, 345] width 126 height 12
click at [337, 348] on input "This is a one-time exception" at bounding box center [333, 346] width 8 height 8
radio input "true"
click at [552, 424] on span "Confirm" at bounding box center [571, 425] width 43 height 15
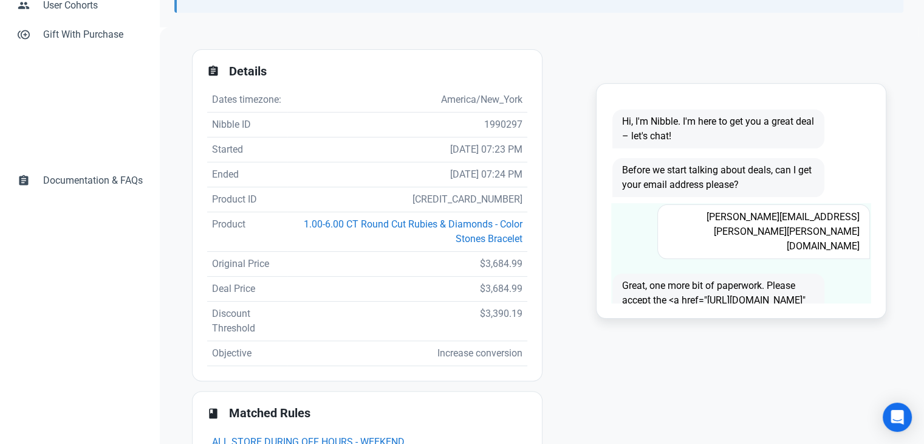
scroll to position [243, 0]
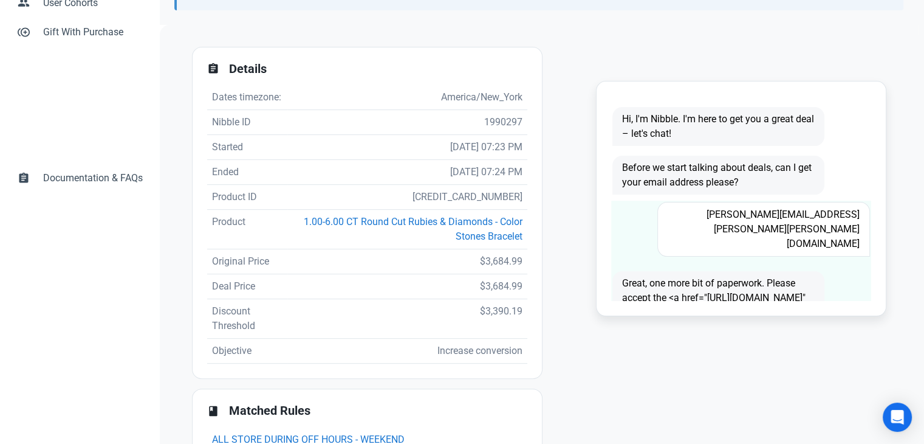
click at [805, 208] on span "[PERSON_NAME][EMAIL_ADDRESS][PERSON_NAME][PERSON_NAME][DOMAIN_NAME]" at bounding box center [764, 229] width 212 height 55
click at [805, 204] on span "[PERSON_NAME][EMAIL_ADDRESS][PERSON_NAME][PERSON_NAME][DOMAIN_NAME]" at bounding box center [764, 229] width 212 height 55
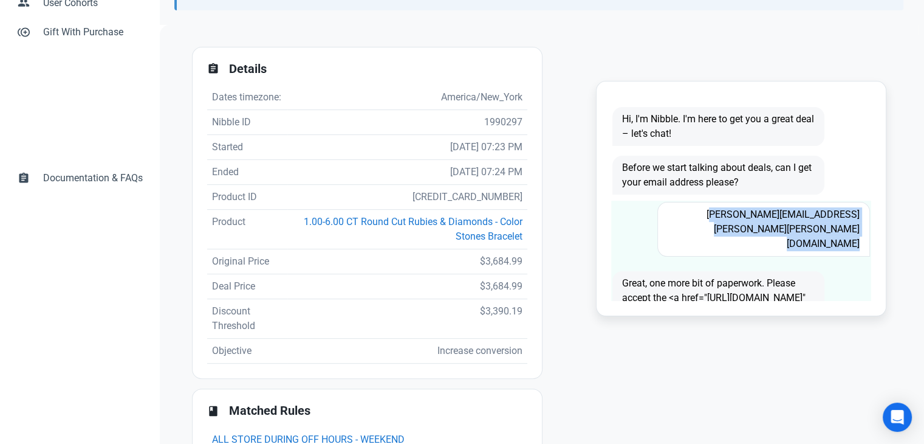
click at [805, 204] on span "[PERSON_NAME][EMAIL_ADDRESS][PERSON_NAME][PERSON_NAME][DOMAIN_NAME]" at bounding box center [764, 229] width 212 height 55
copy span "[PERSON_NAME][EMAIL_ADDRESS][PERSON_NAME][PERSON_NAME][DOMAIN_NAME]"
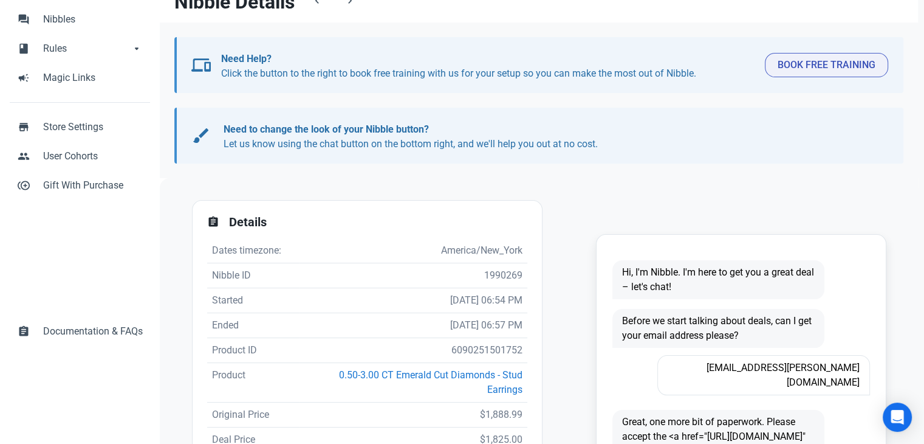
scroll to position [243, 0]
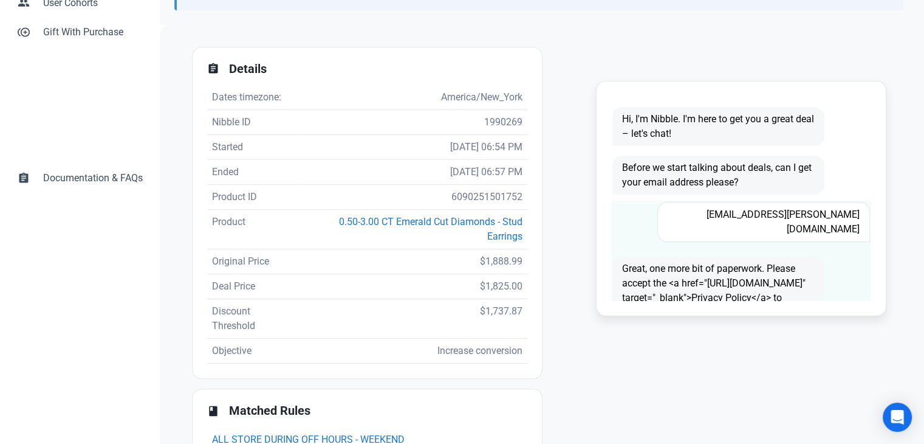
click at [829, 217] on span "[EMAIL_ADDRESS][PERSON_NAME][DOMAIN_NAME]" at bounding box center [764, 222] width 212 height 40
copy span "[EMAIL_ADDRESS][PERSON_NAME][DOMAIN_NAME]"
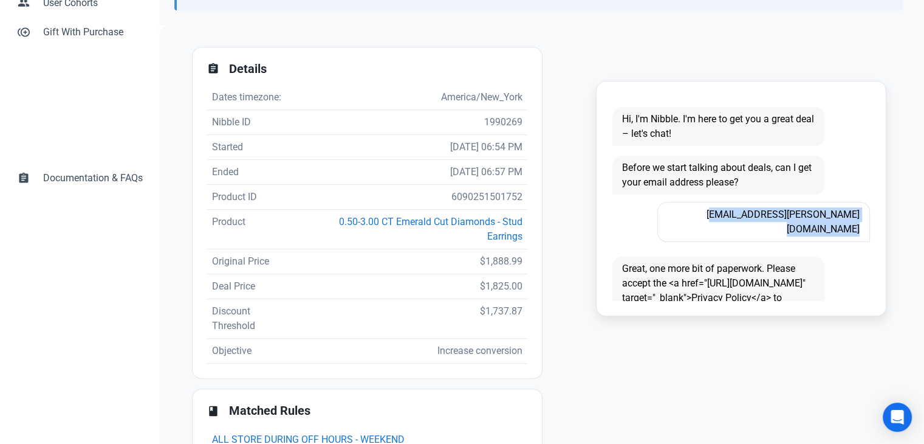
copy span "[EMAIL_ADDRESS][PERSON_NAME][DOMAIN_NAME]"
click at [479, 199] on td "6090251501752" at bounding box center [414, 197] width 228 height 25
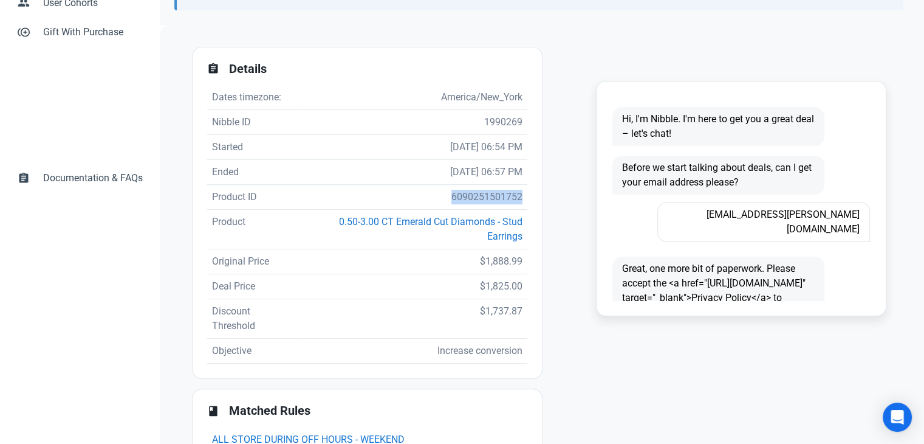
click at [479, 199] on td "6090251501752" at bounding box center [414, 197] width 228 height 25
copy td "6090251501752"
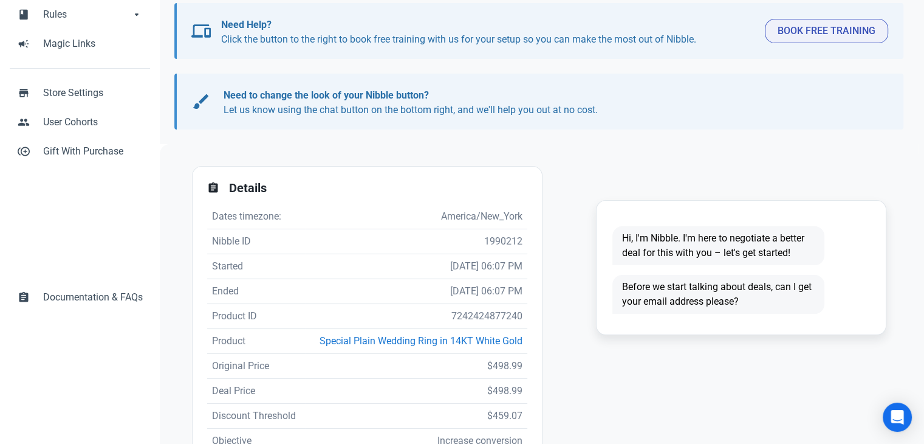
scroll to position [243, 0]
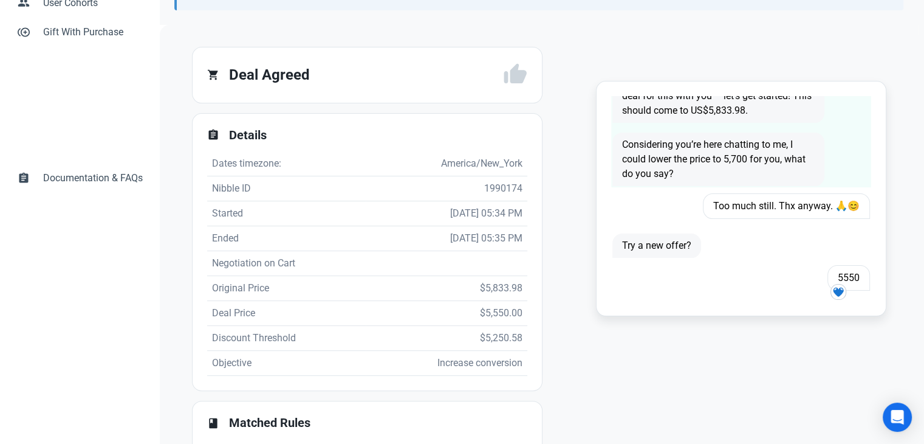
scroll to position [72, 0]
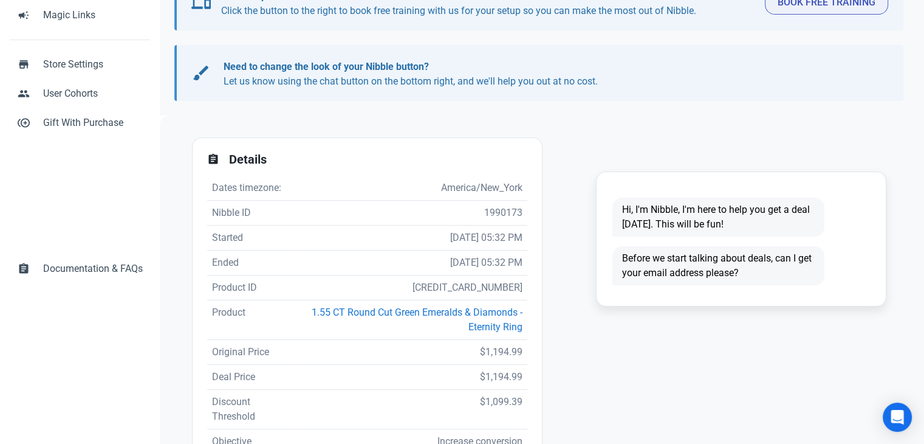
scroll to position [243, 0]
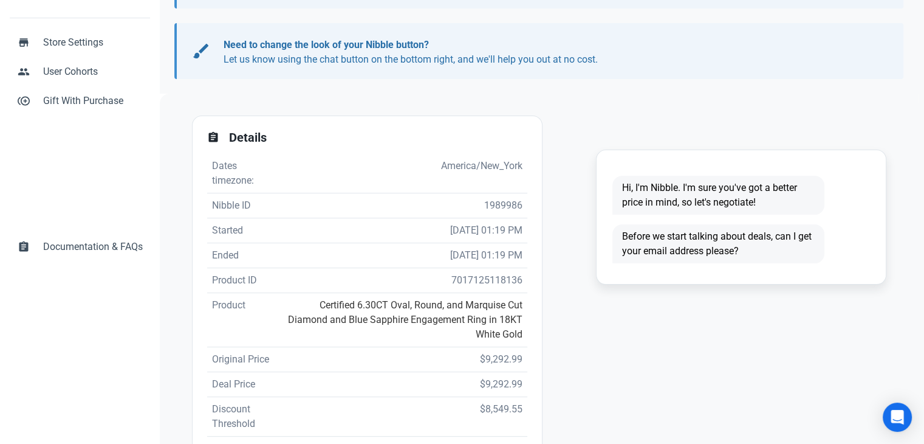
scroll to position [304, 0]
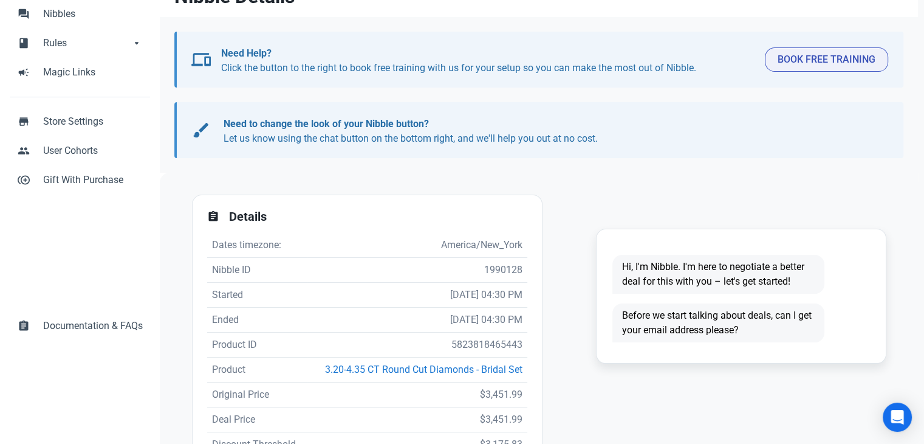
scroll to position [182, 0]
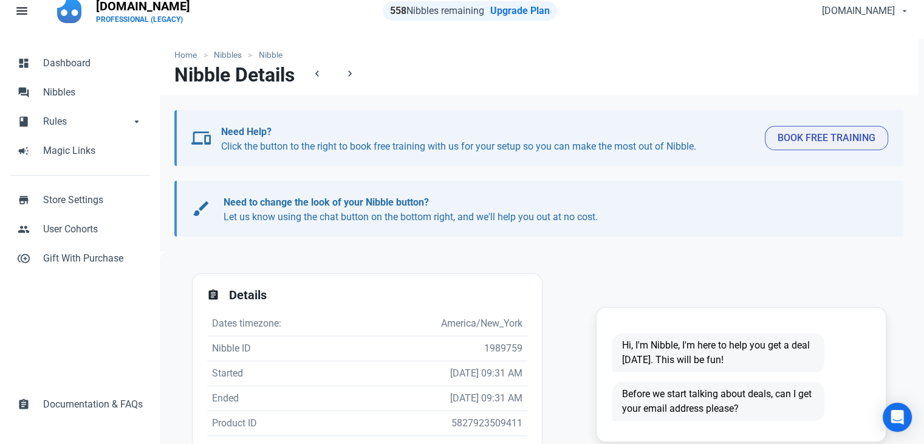
scroll to position [243, 0]
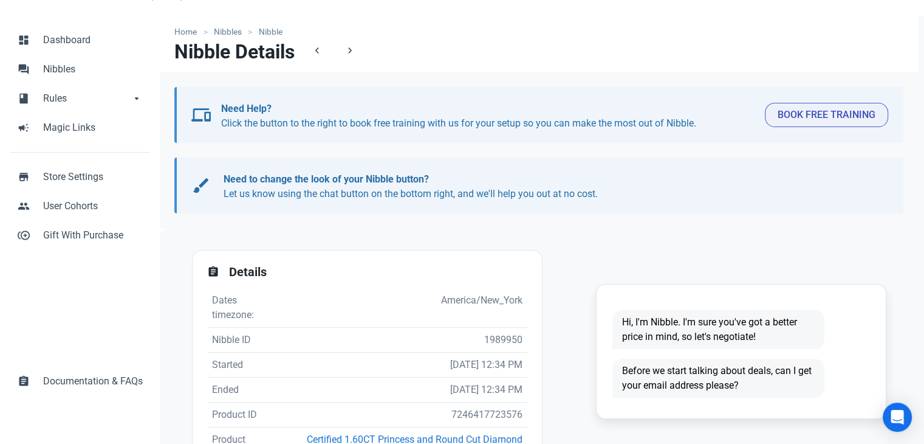
scroll to position [122, 0]
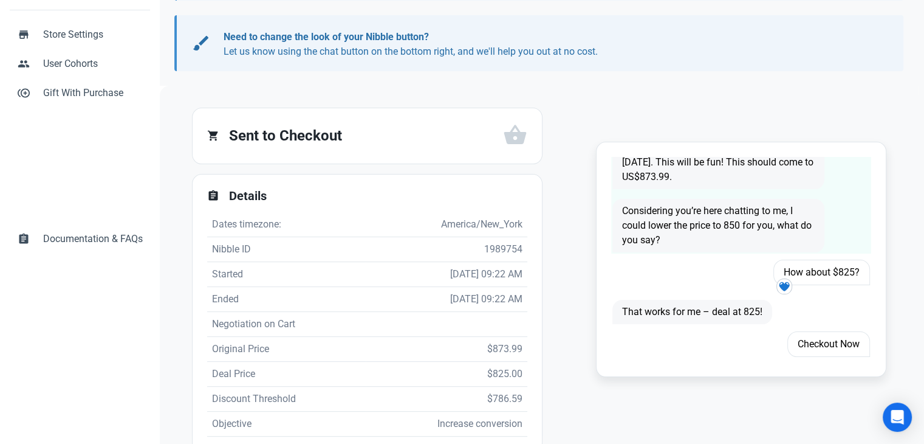
scroll to position [33, 0]
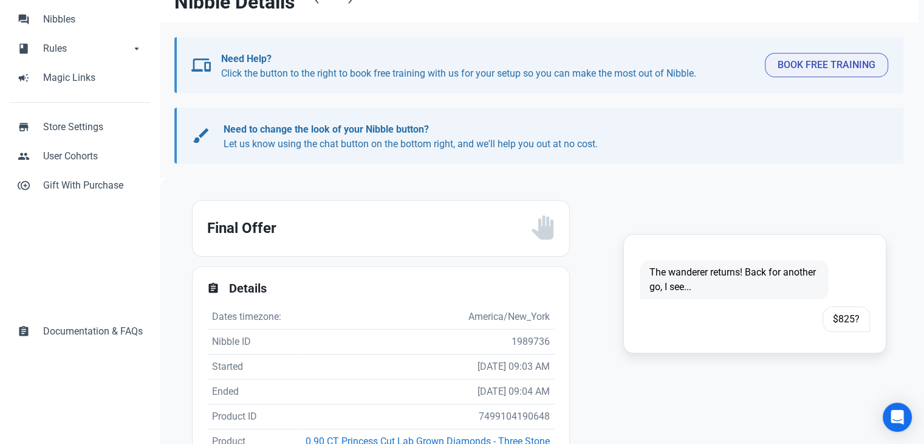
scroll to position [182, 0]
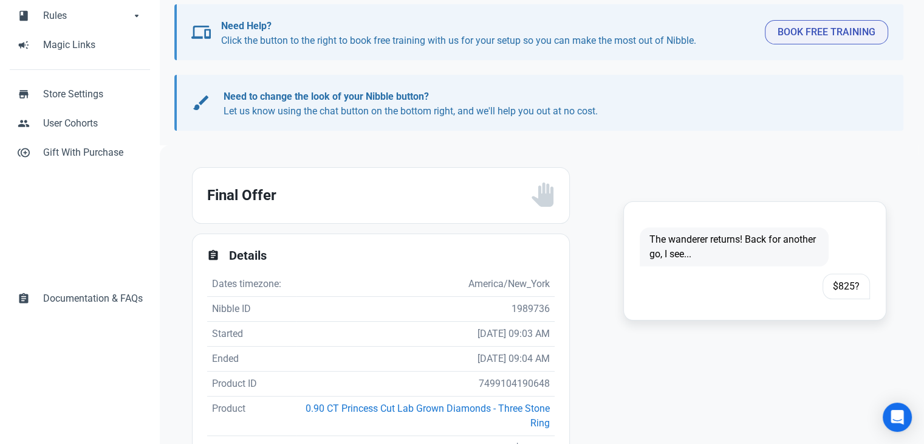
scroll to position [243, 0]
